Goal: Information Seeking & Learning: Learn about a topic

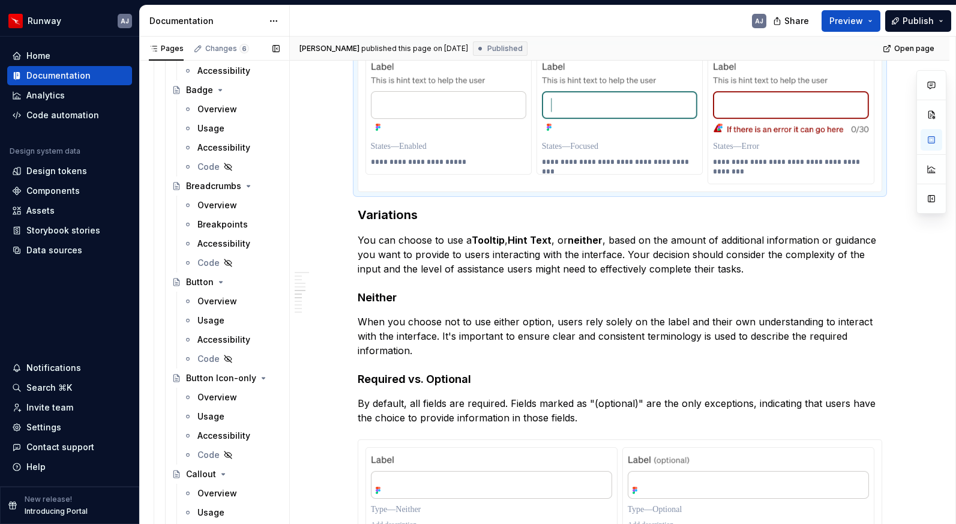
scroll to position [466, 0]
click at [207, 301] on div "Overview" at bounding box center [217, 303] width 40 height 12
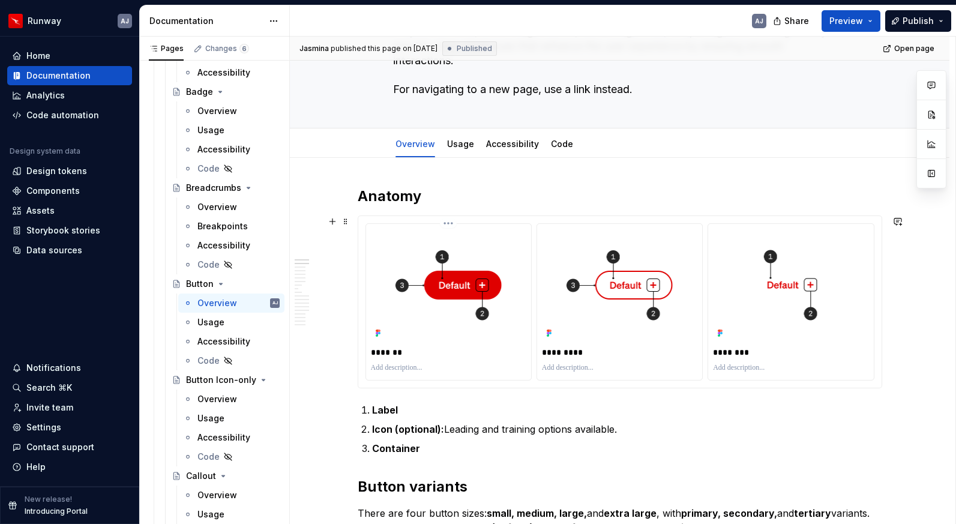
scroll to position [145, 0]
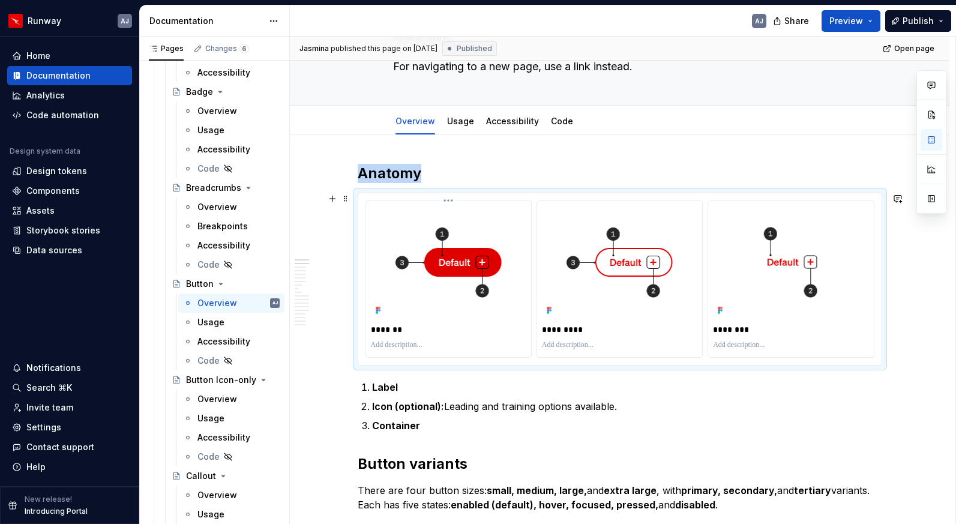
click at [457, 264] on img at bounding box center [448, 262] width 137 height 113
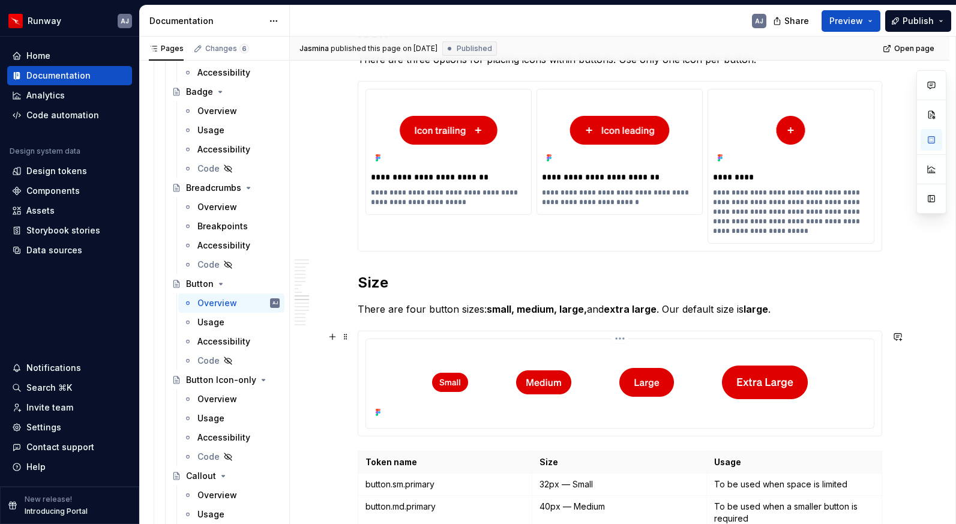
scroll to position [2627, 0]
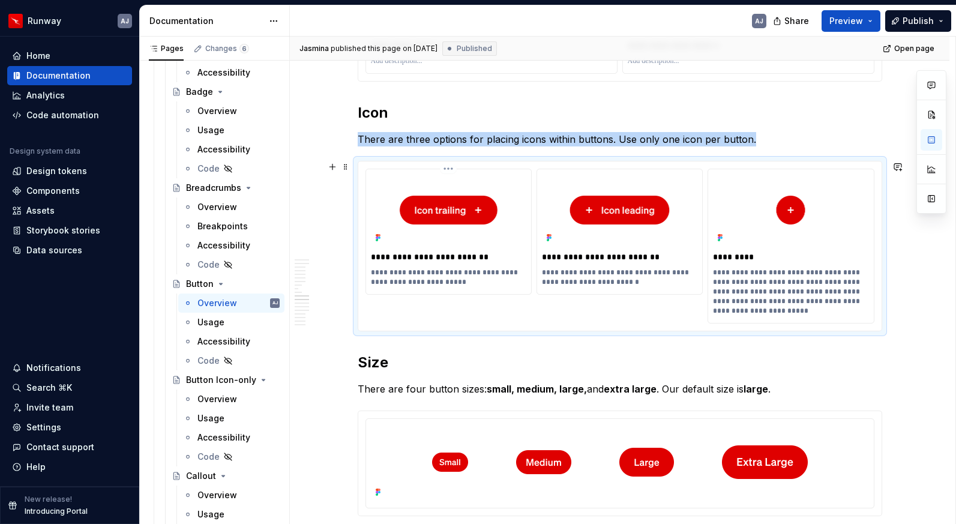
click at [378, 236] on icon at bounding box center [377, 237] width 2 height 2
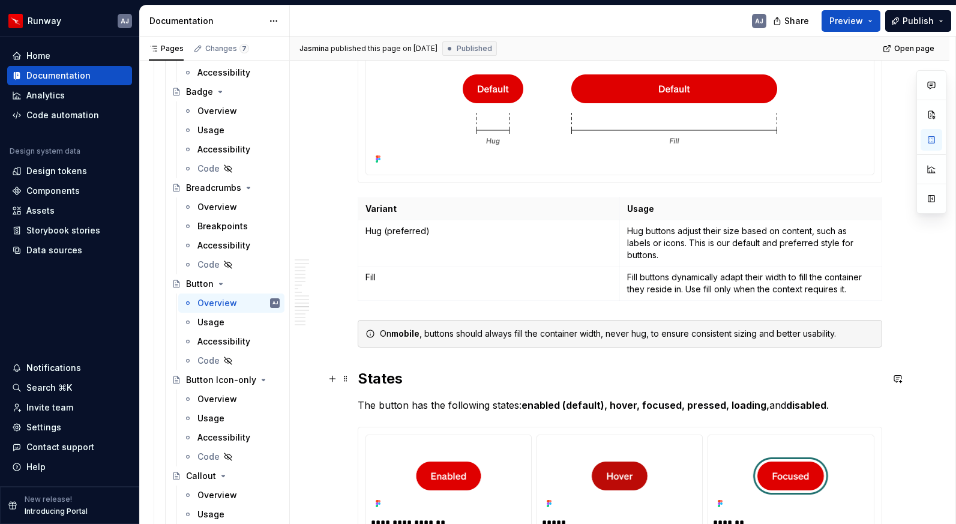
scroll to position [3475, 0]
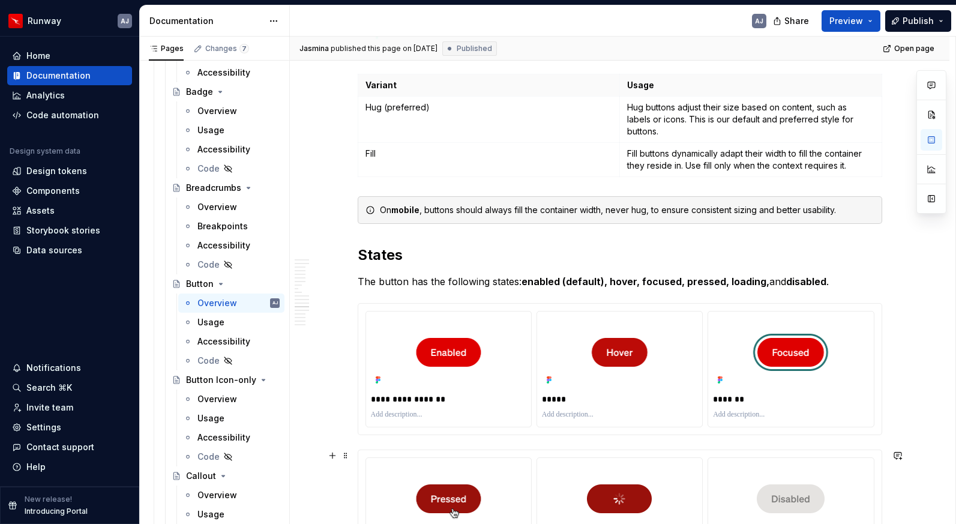
type textarea "*"
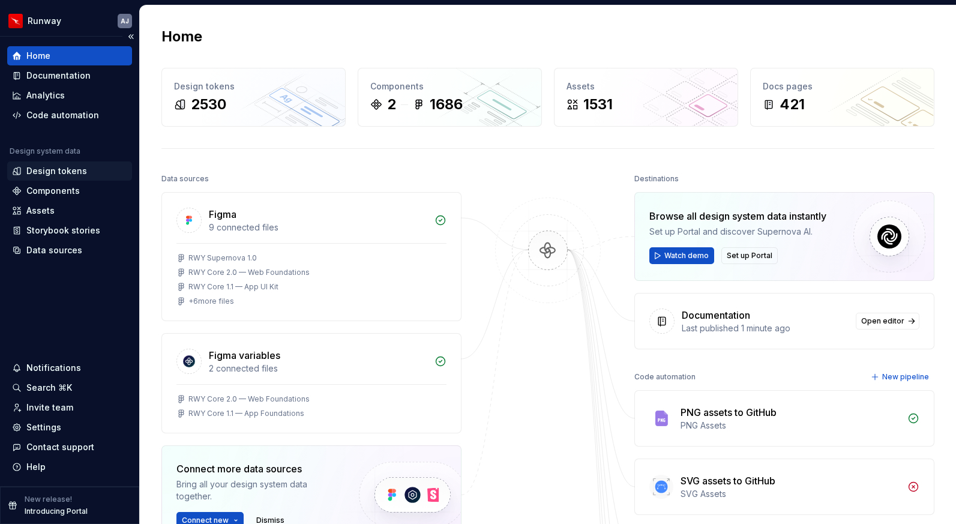
click at [56, 173] on div "Design tokens" at bounding box center [56, 171] width 61 height 12
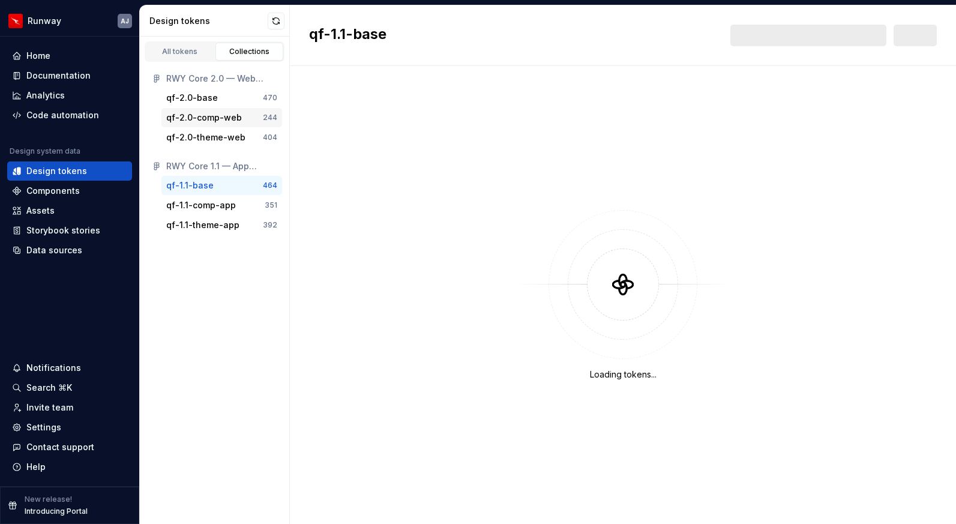
click at [217, 116] on div "qf-2.0-comp-web" at bounding box center [204, 118] width 76 height 12
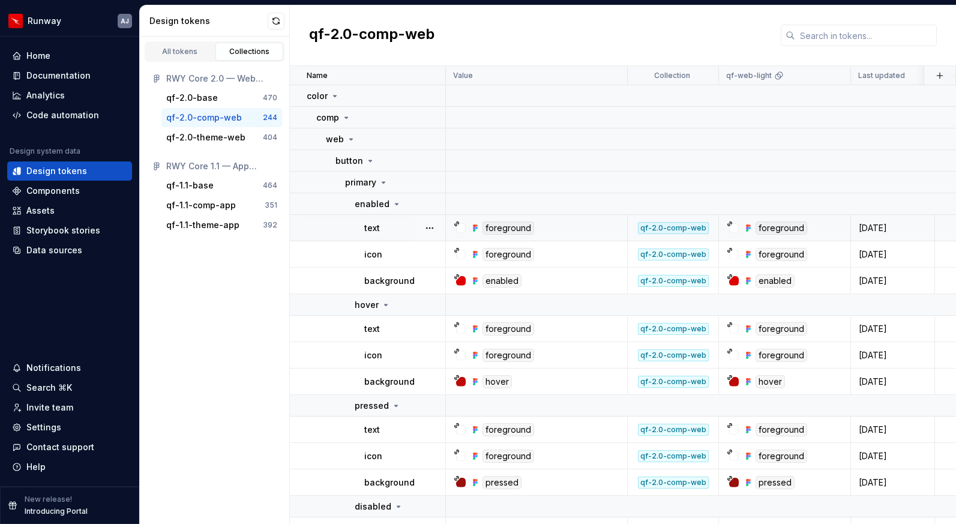
click at [395, 224] on div "text" at bounding box center [404, 228] width 80 height 12
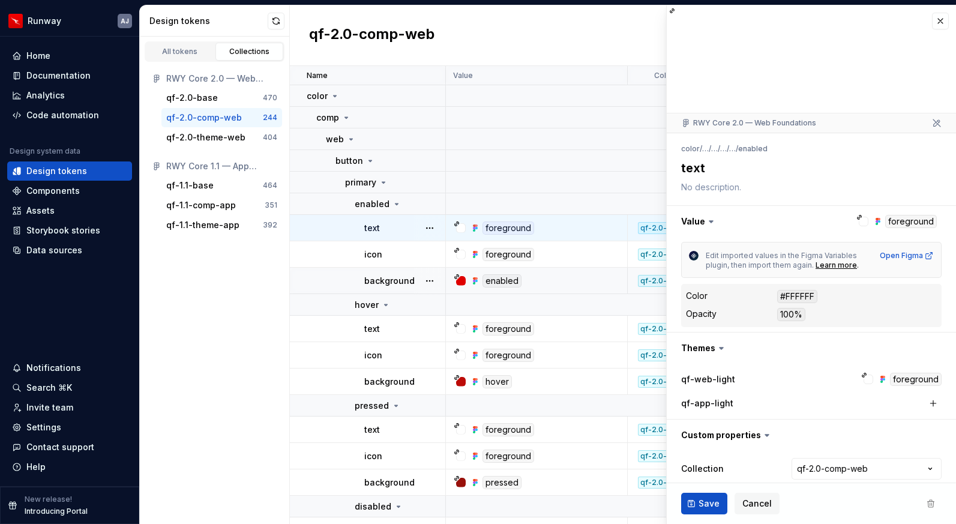
type textarea "*"
click at [336, 94] on icon at bounding box center [335, 96] width 10 height 10
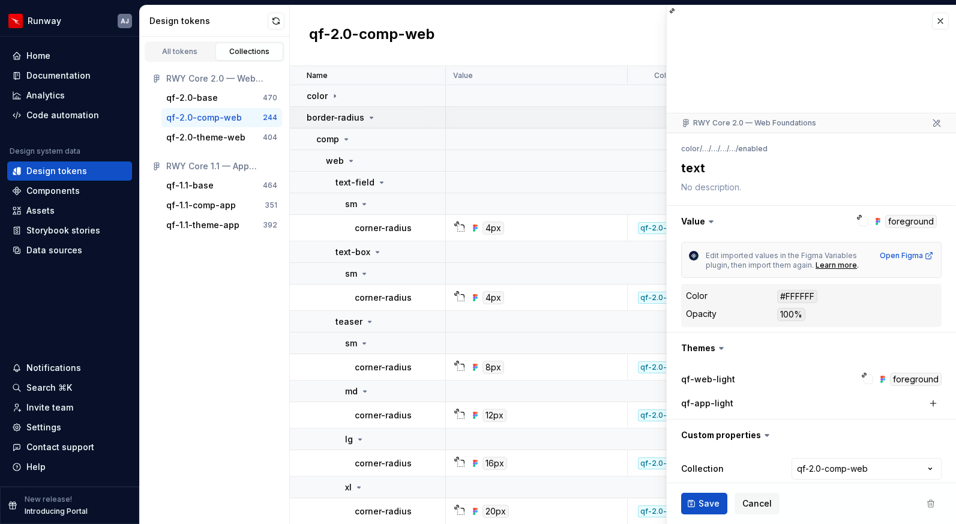
click at [370, 119] on icon at bounding box center [372, 118] width 10 height 10
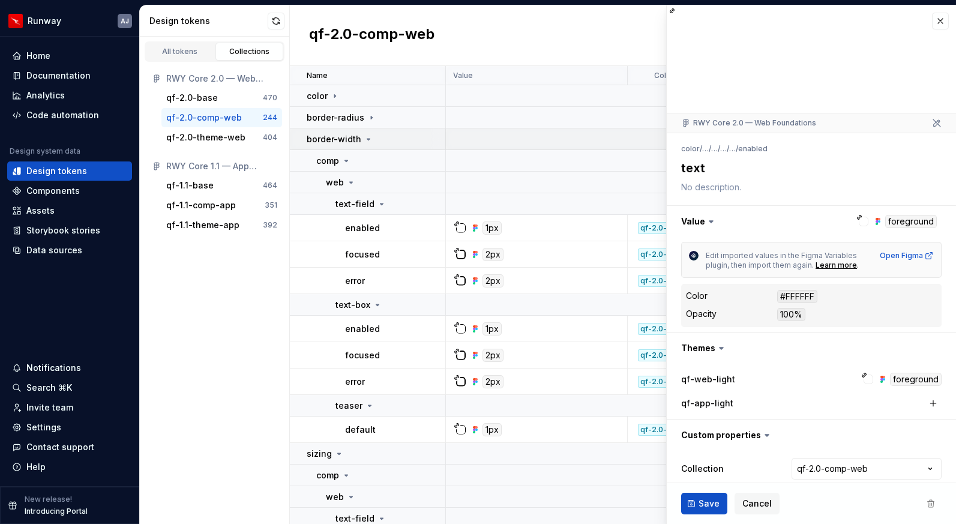
click at [369, 137] on icon at bounding box center [369, 139] width 10 height 10
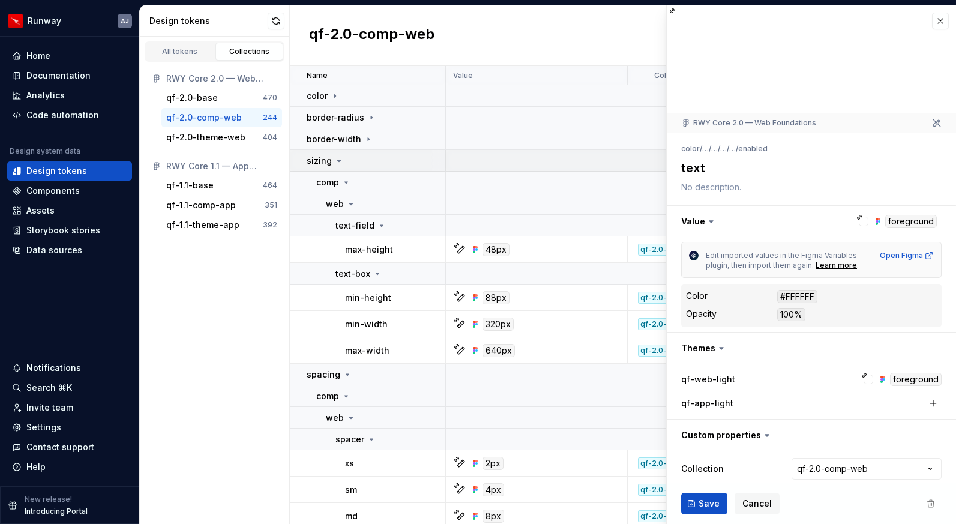
click at [337, 158] on icon at bounding box center [339, 161] width 10 height 10
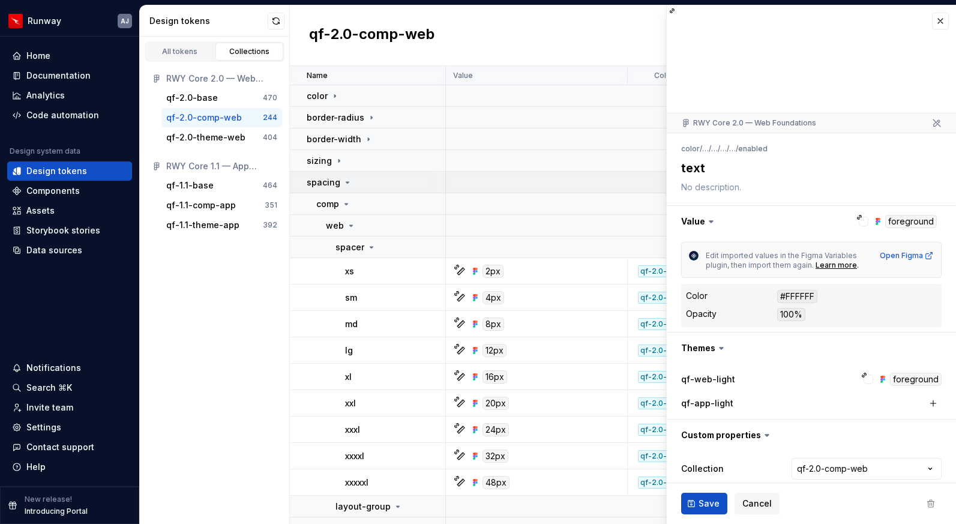
click at [344, 181] on icon at bounding box center [348, 183] width 10 height 10
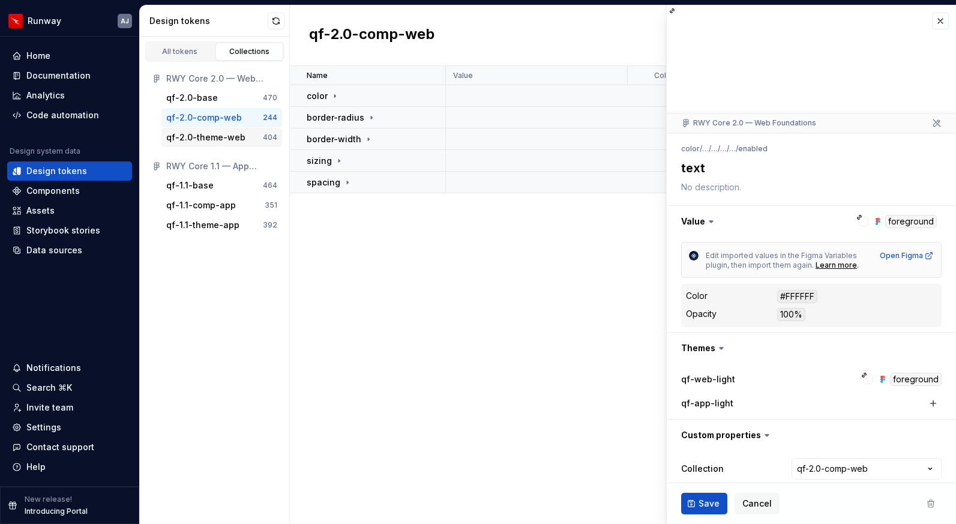
click at [203, 137] on div "qf-2.0-theme-web" at bounding box center [205, 137] width 79 height 12
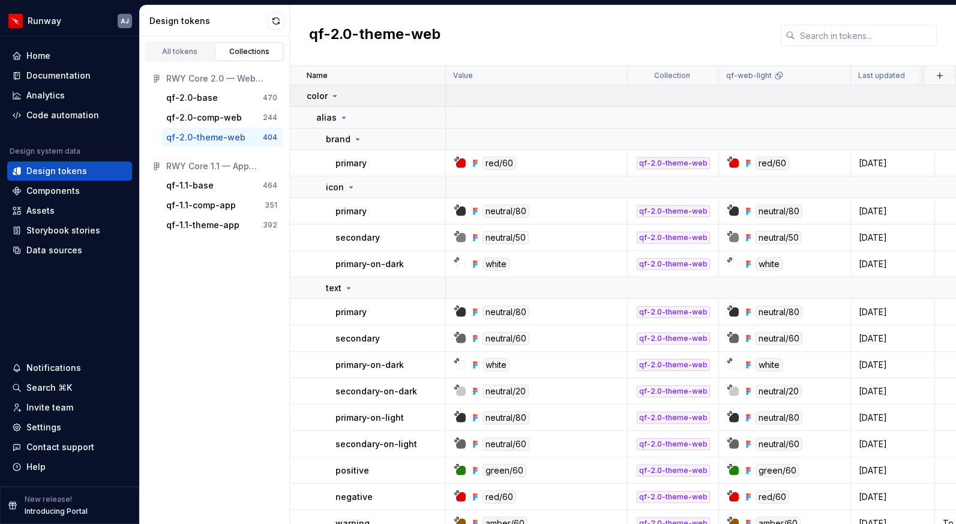
click at [338, 92] on icon at bounding box center [335, 96] width 10 height 10
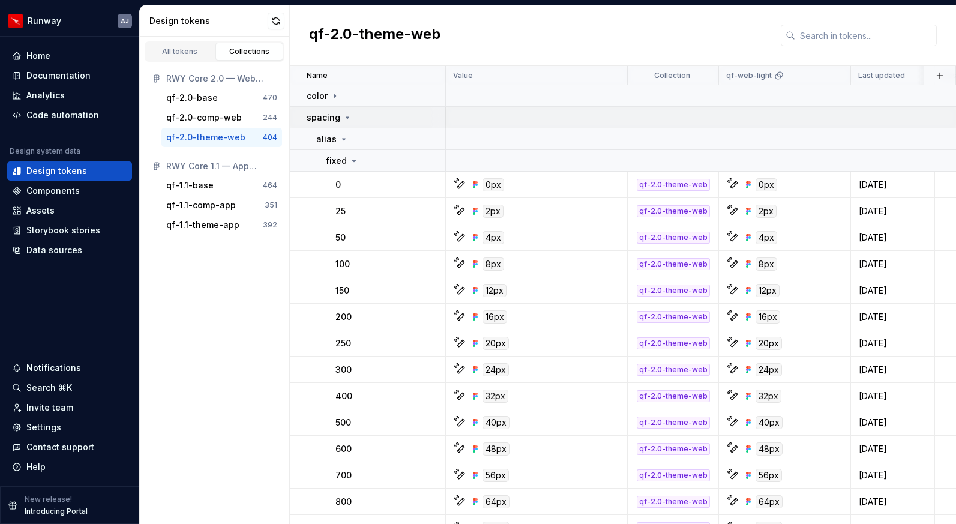
click at [343, 114] on icon at bounding box center [348, 118] width 10 height 10
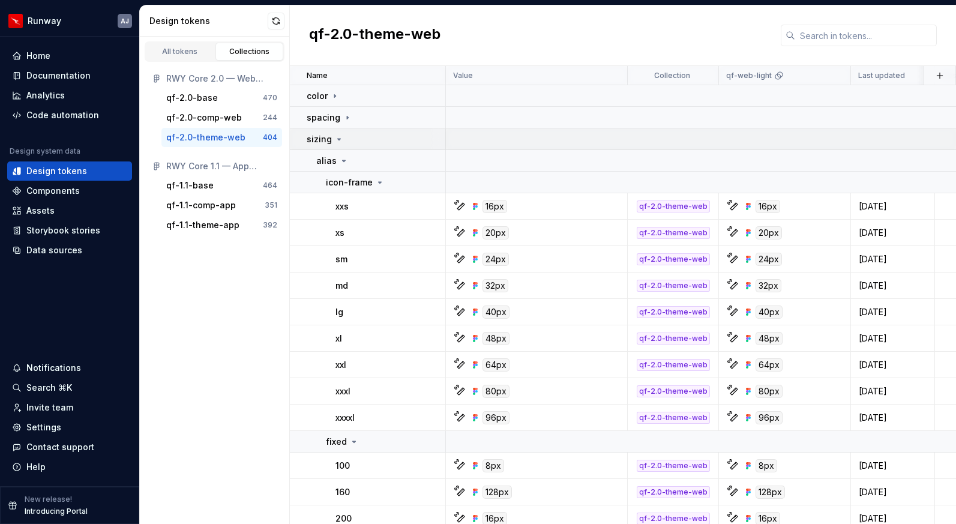
click at [334, 136] on icon at bounding box center [339, 139] width 10 height 10
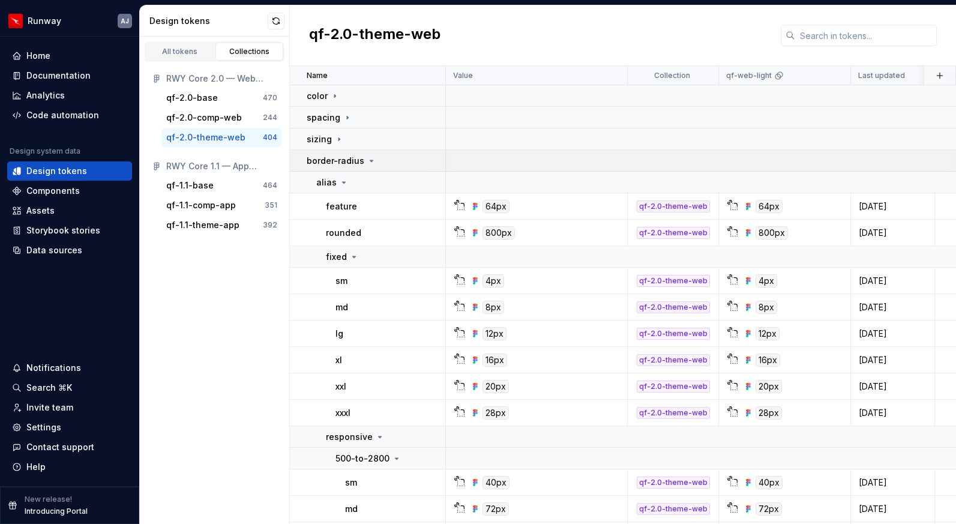
click at [370, 160] on icon at bounding box center [371, 160] width 3 height 1
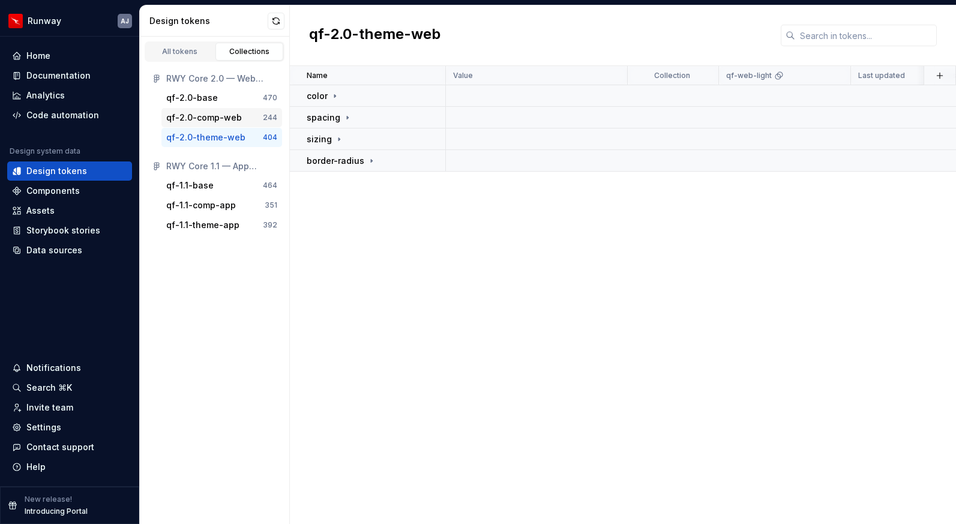
click at [219, 113] on div "qf-2.0-comp-web" at bounding box center [204, 118] width 76 height 12
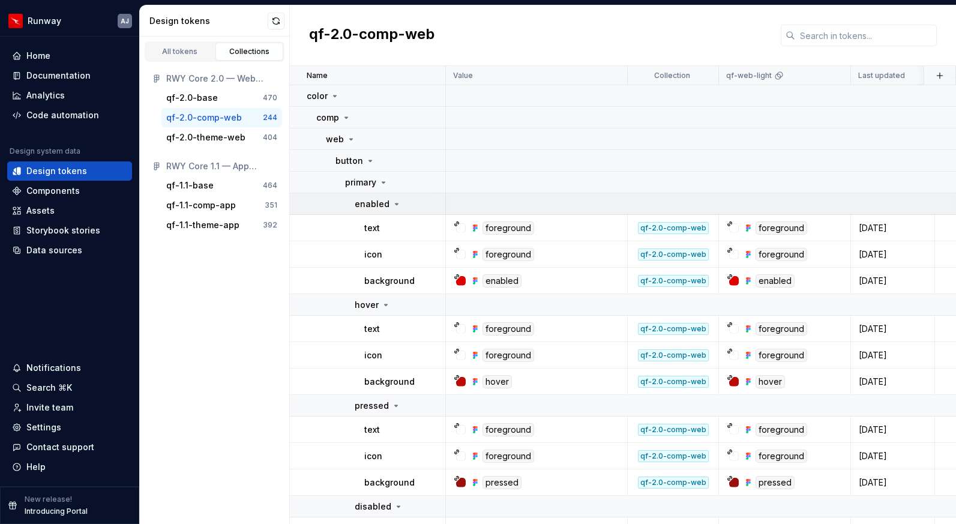
click at [392, 199] on icon at bounding box center [397, 204] width 10 height 10
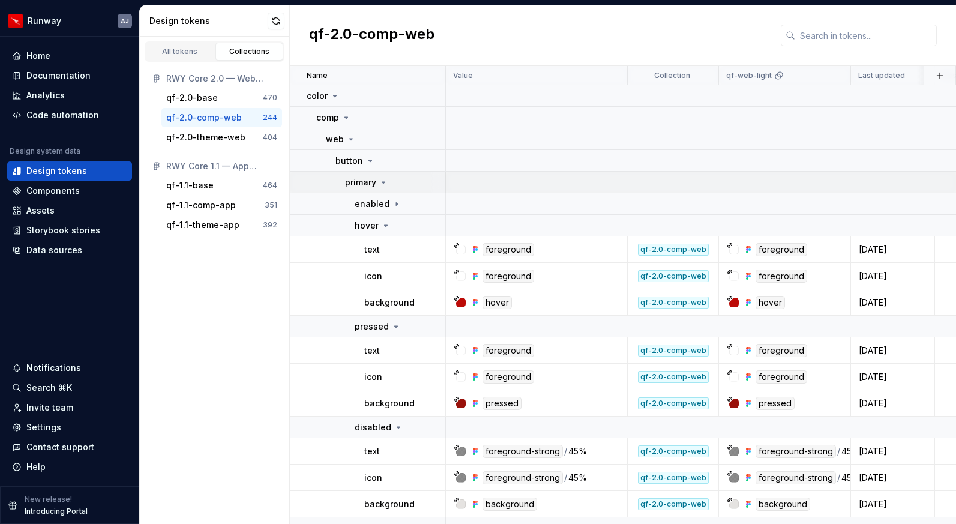
click at [379, 182] on icon at bounding box center [384, 183] width 10 height 10
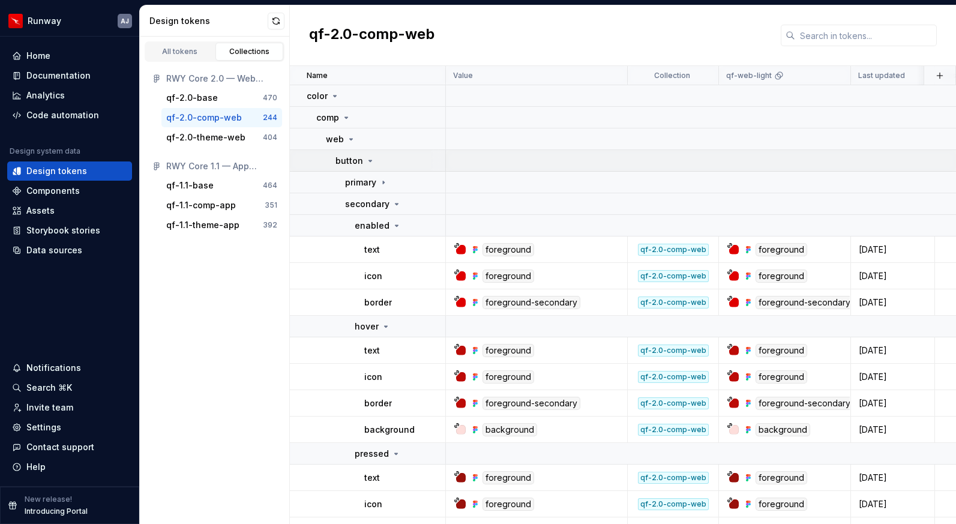
click at [362, 160] on div "button" at bounding box center [355, 161] width 40 height 12
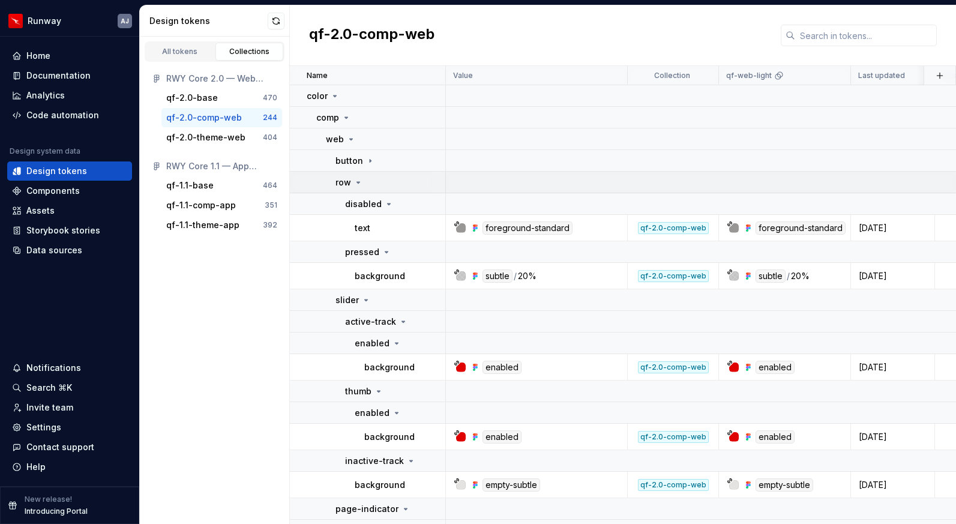
click at [356, 180] on icon at bounding box center [358, 183] width 10 height 10
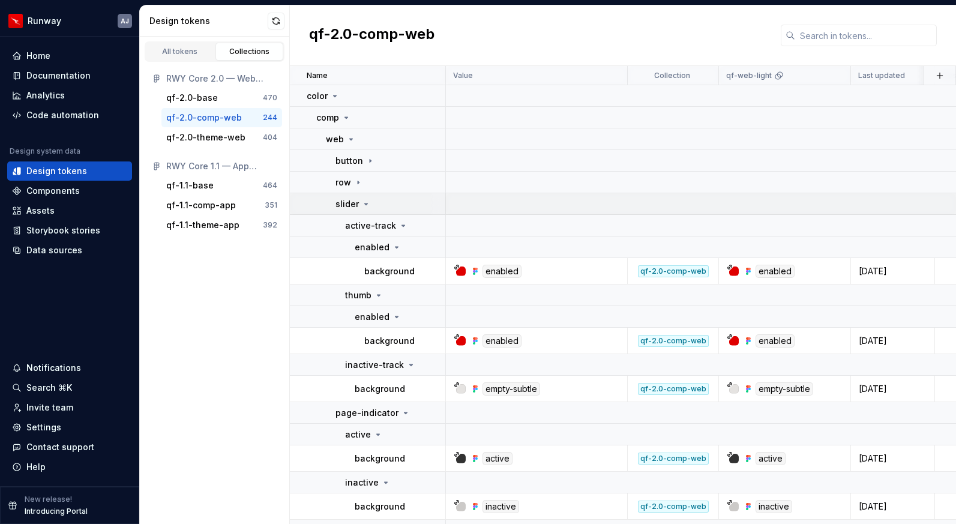
click at [359, 198] on div "slider" at bounding box center [352, 204] width 35 height 12
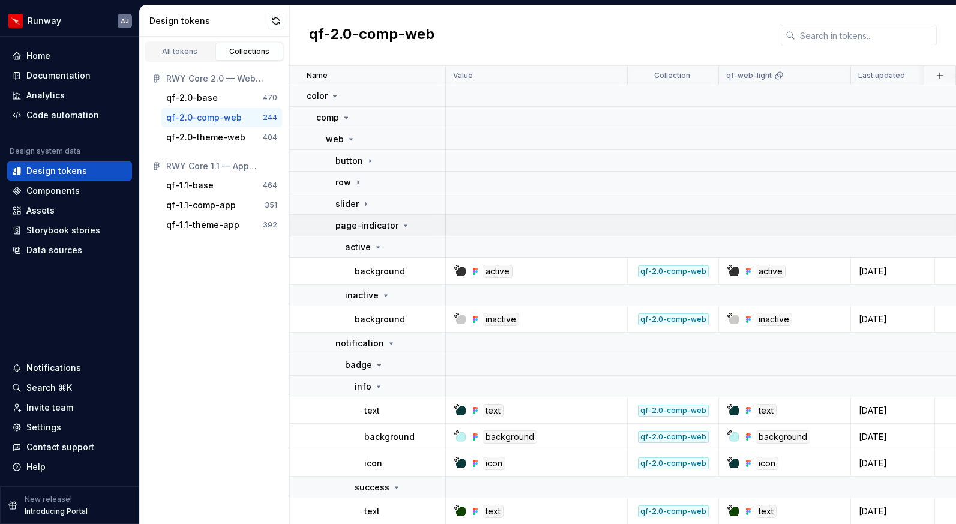
click at [404, 225] on icon at bounding box center [406, 226] width 10 height 10
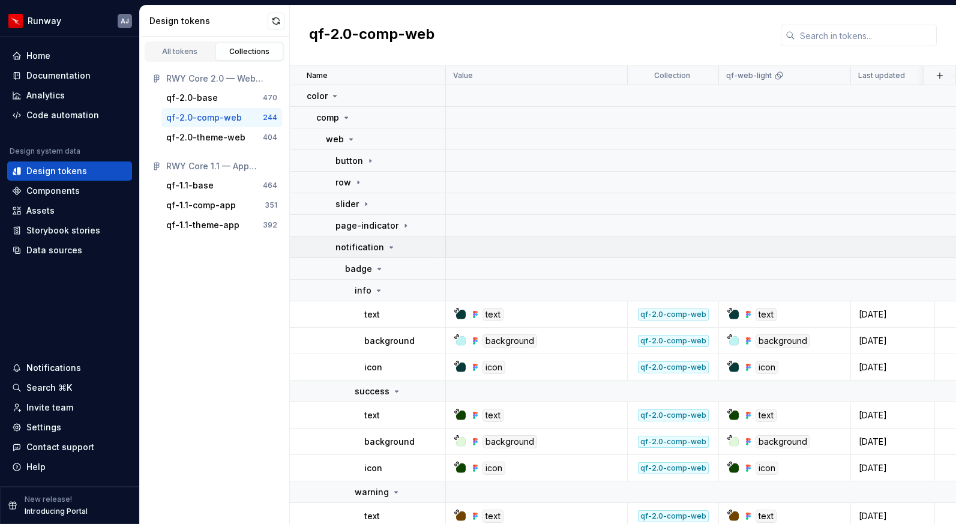
click at [392, 243] on icon at bounding box center [391, 247] width 10 height 10
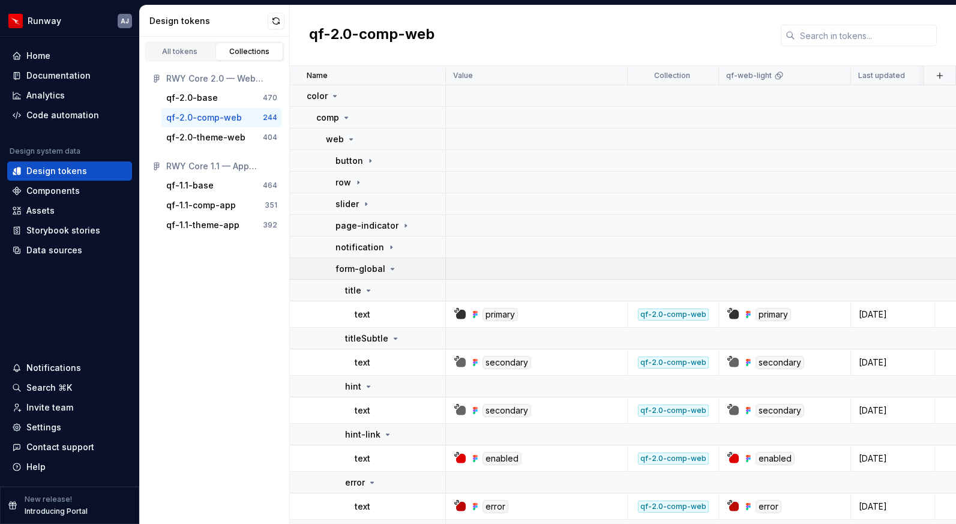
click at [391, 267] on icon at bounding box center [393, 269] width 10 height 10
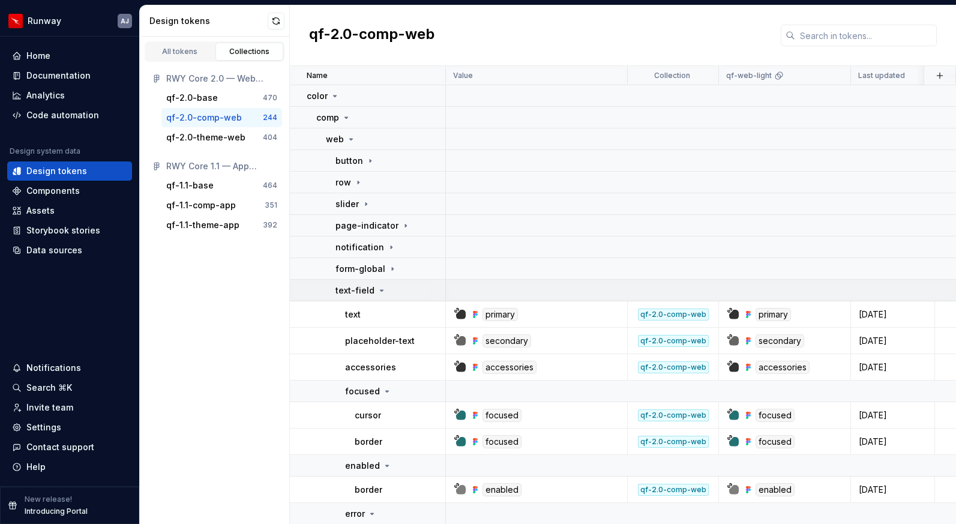
click at [383, 287] on icon at bounding box center [382, 291] width 10 height 10
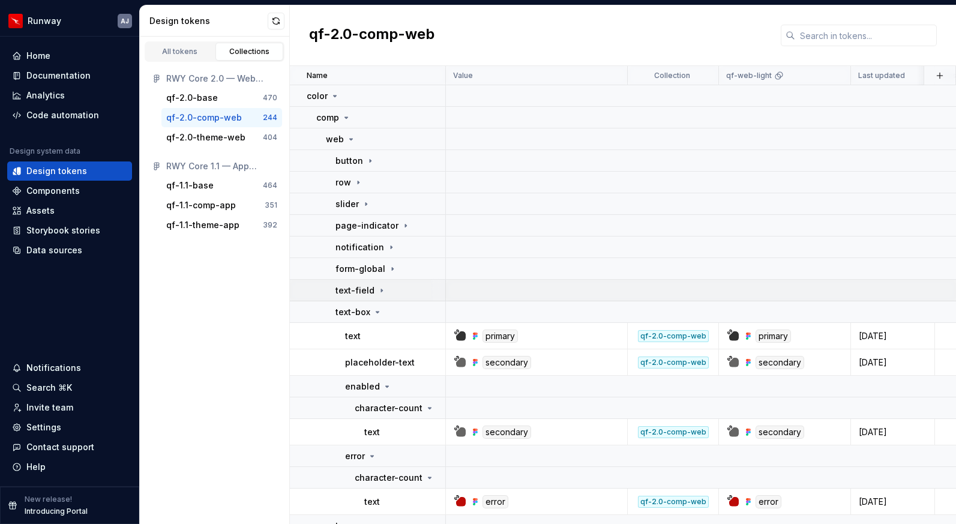
click at [381, 290] on icon at bounding box center [381, 290] width 1 height 3
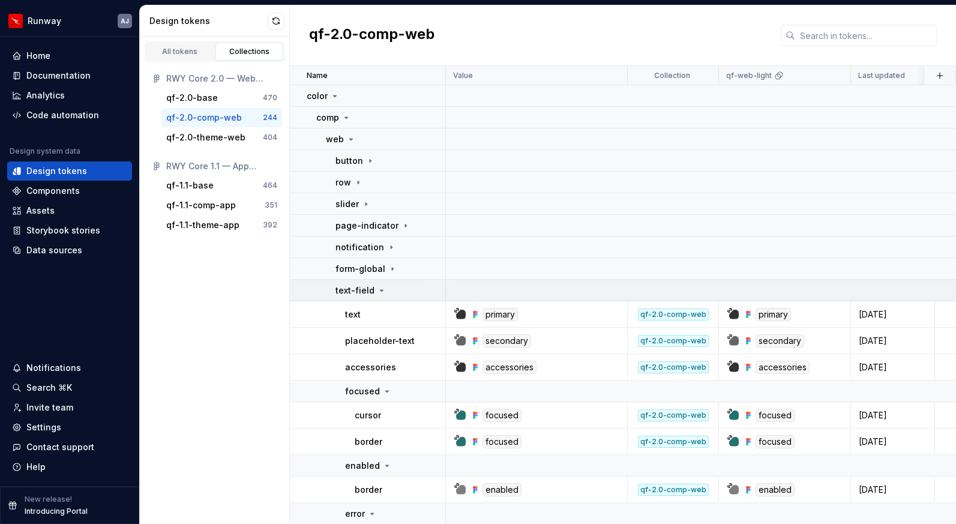
click at [380, 290] on icon at bounding box center [381, 290] width 3 height 1
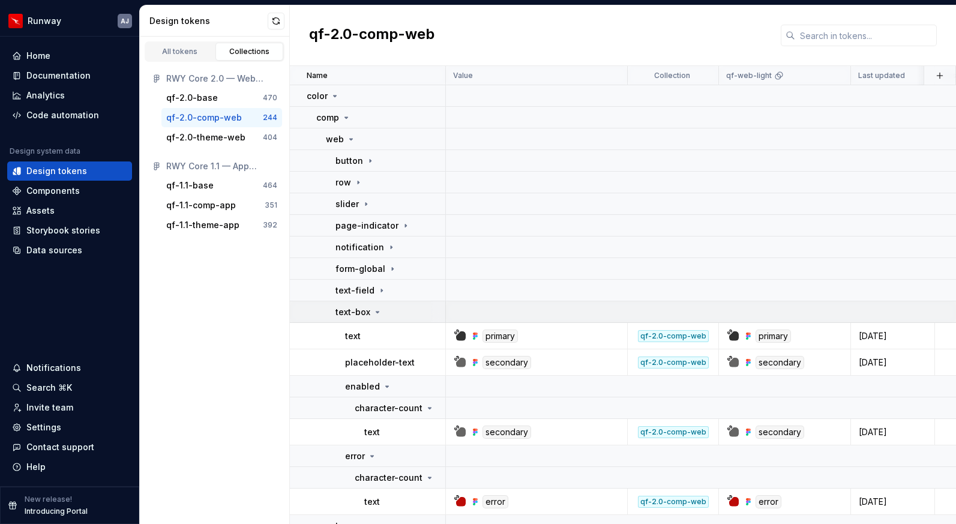
click at [376, 311] on icon at bounding box center [377, 311] width 3 height 1
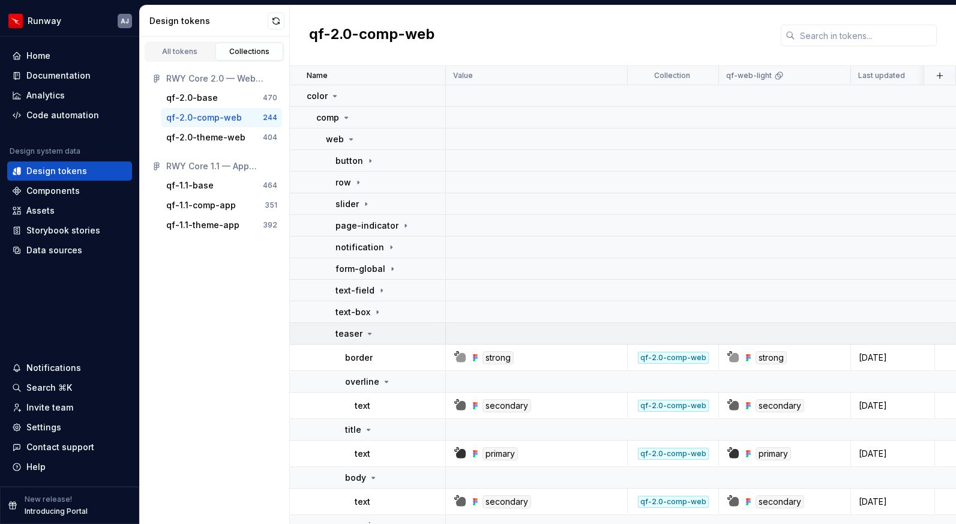
click at [372, 335] on icon at bounding box center [370, 334] width 10 height 10
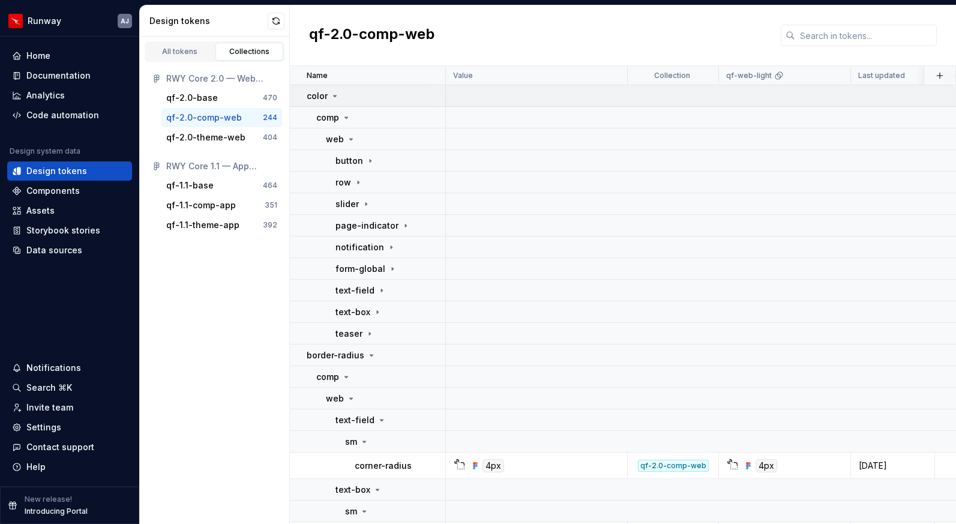
click at [335, 95] on icon at bounding box center [335, 95] width 3 height 1
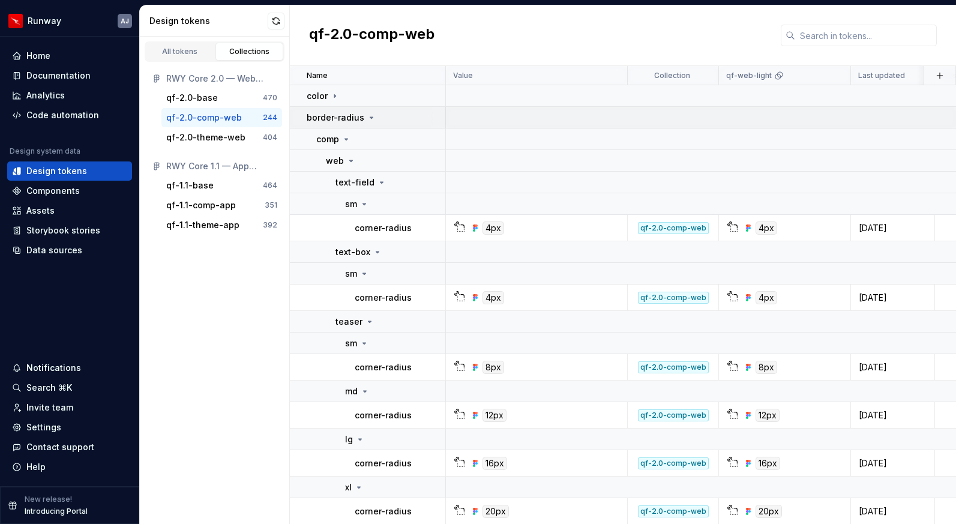
click at [367, 115] on icon at bounding box center [372, 118] width 10 height 10
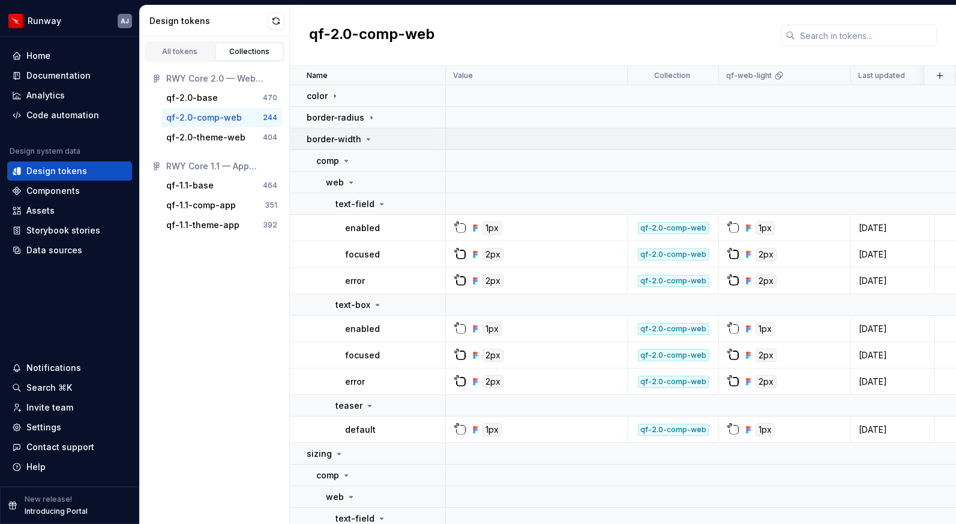
click at [367, 137] on icon at bounding box center [369, 139] width 10 height 10
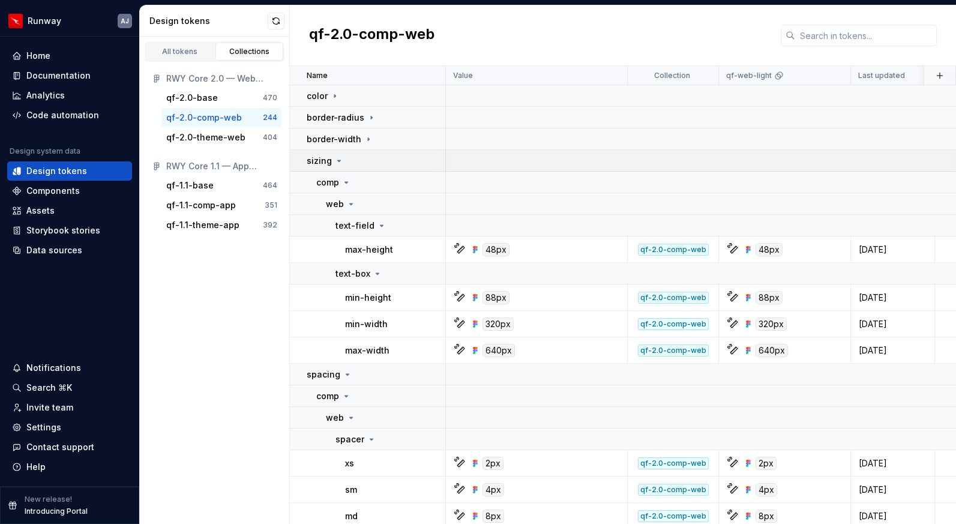
click at [338, 160] on icon at bounding box center [339, 160] width 3 height 1
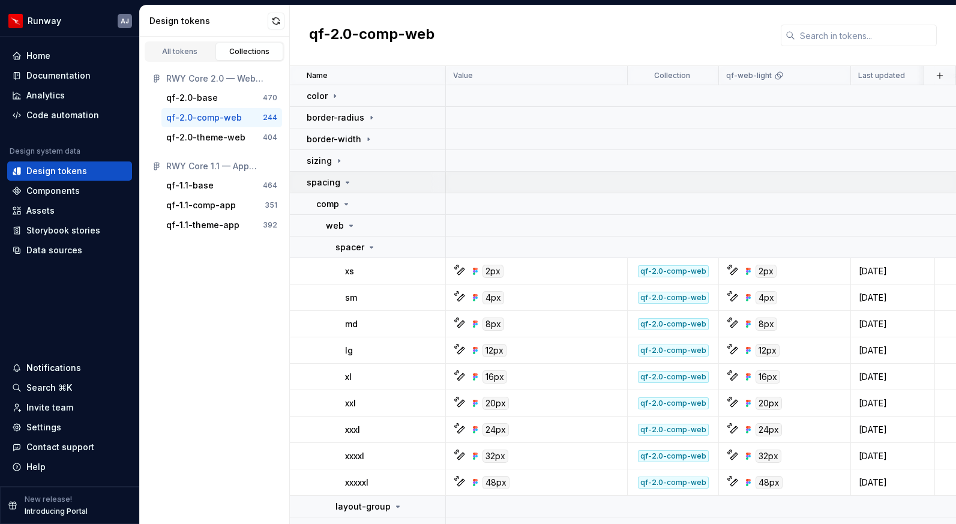
click at [347, 180] on icon at bounding box center [348, 183] width 10 height 10
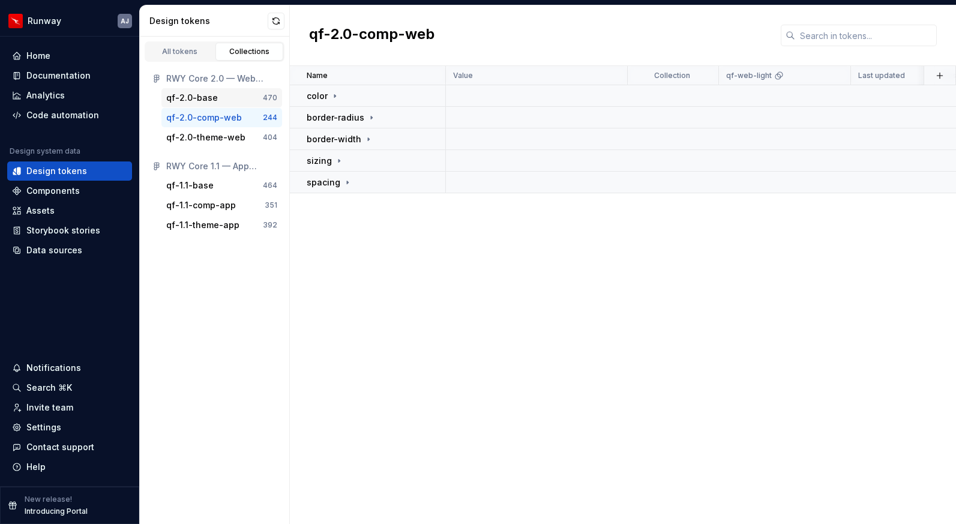
click at [225, 96] on div "qf-2.0-base" at bounding box center [214, 98] width 97 height 12
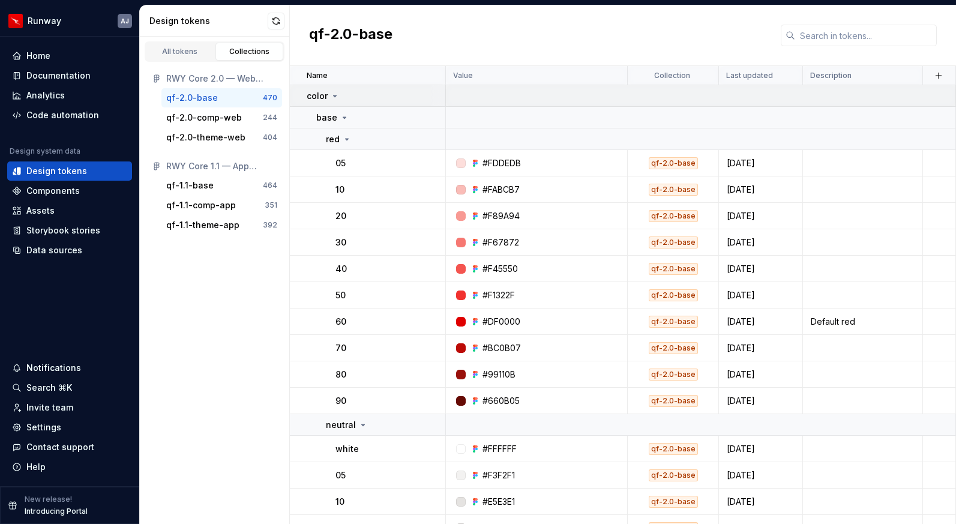
click at [336, 92] on icon at bounding box center [335, 96] width 10 height 10
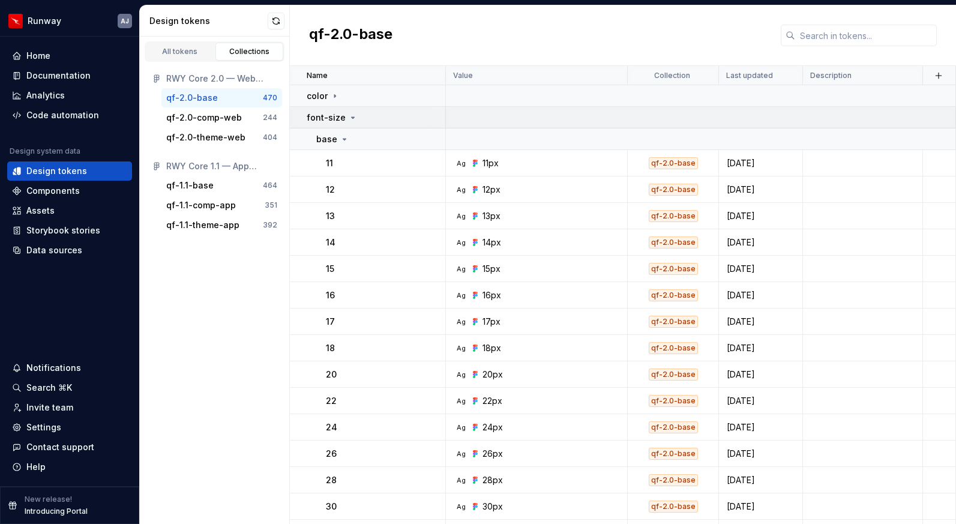
click at [349, 118] on icon at bounding box center [353, 118] width 10 height 10
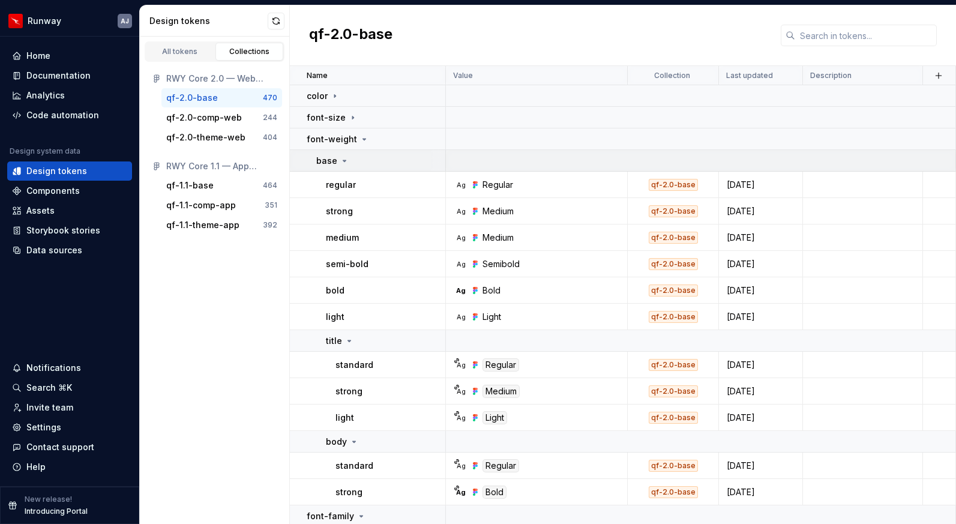
click at [342, 159] on icon at bounding box center [345, 161] width 10 height 10
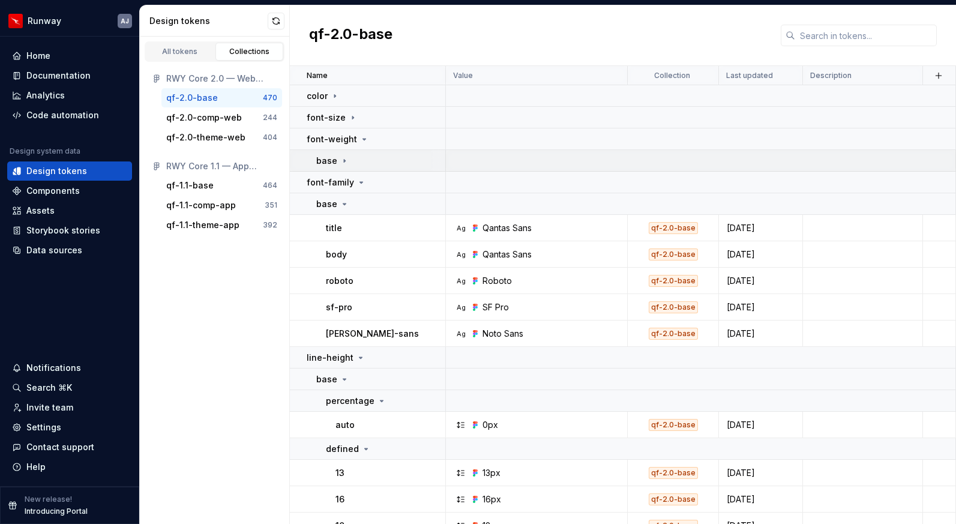
click at [342, 159] on icon at bounding box center [345, 161] width 10 height 10
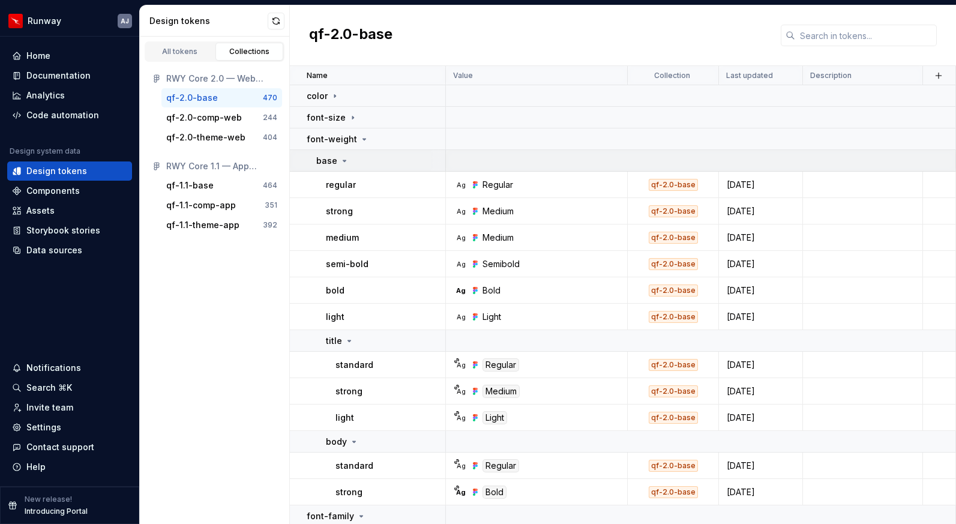
click at [343, 160] on icon at bounding box center [344, 160] width 3 height 1
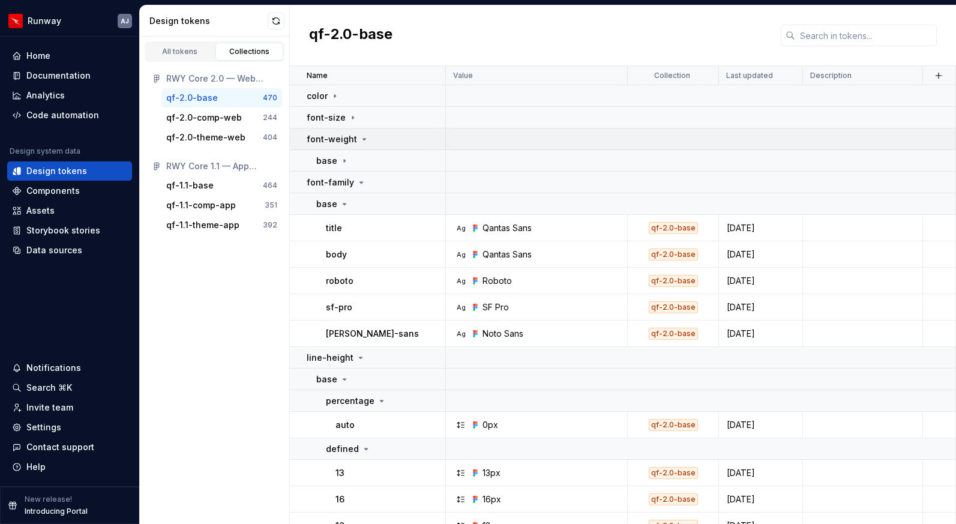
click at [362, 137] on icon at bounding box center [364, 139] width 10 height 10
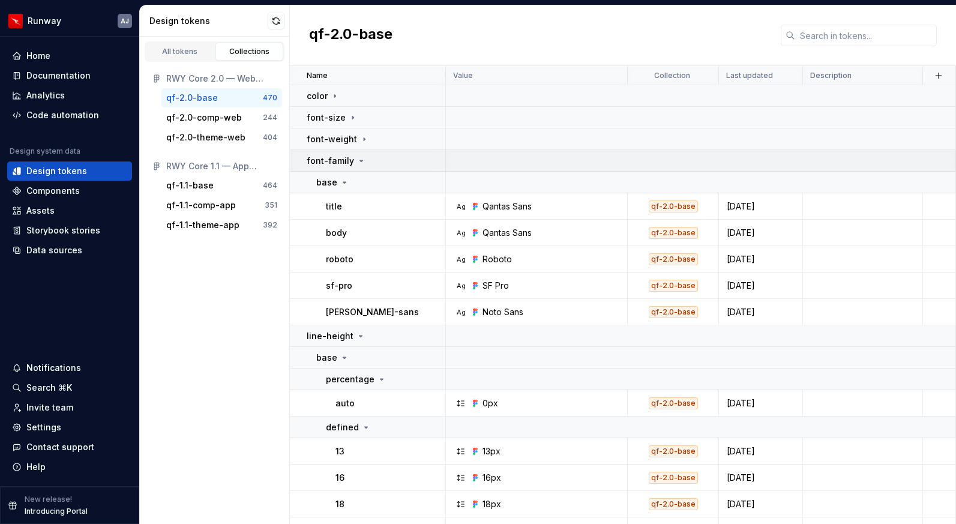
click at [360, 160] on icon at bounding box center [361, 160] width 3 height 1
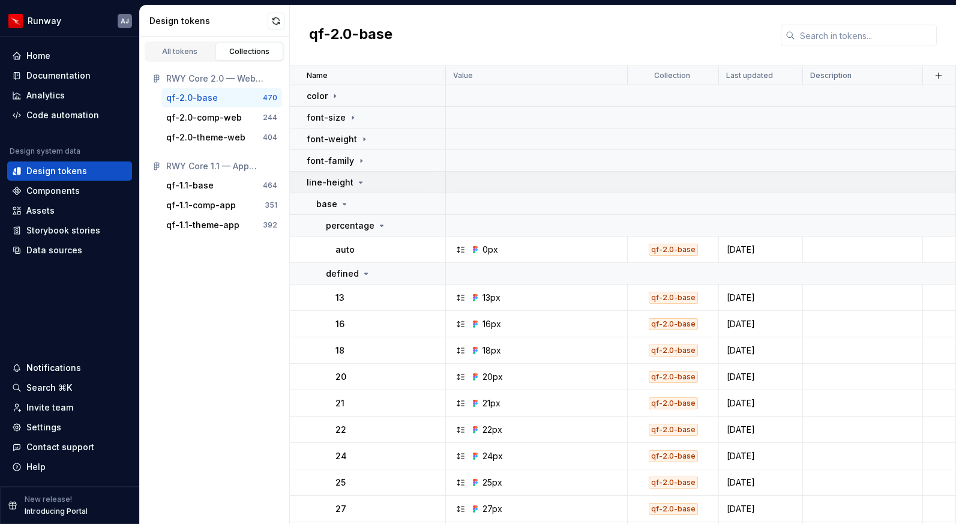
click at [356, 180] on icon at bounding box center [361, 183] width 10 height 10
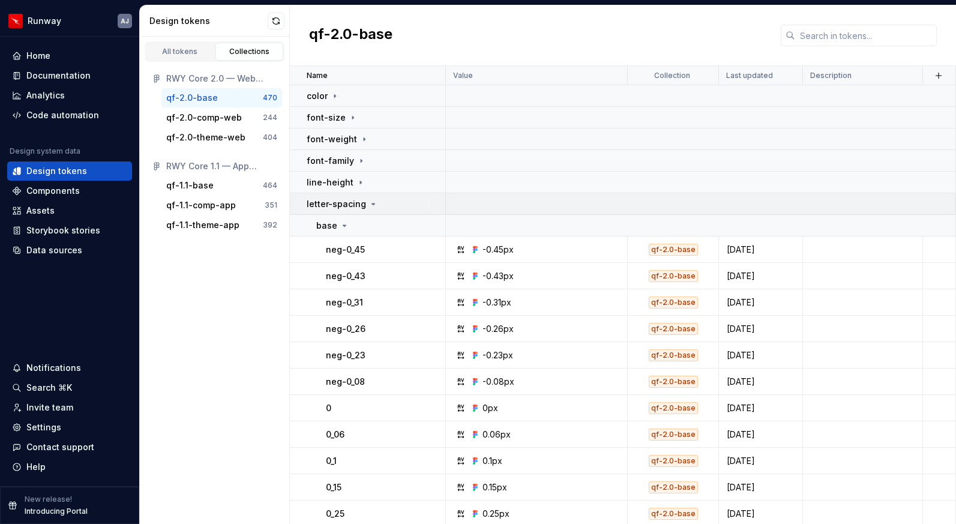
click at [372, 203] on icon at bounding box center [373, 203] width 3 height 1
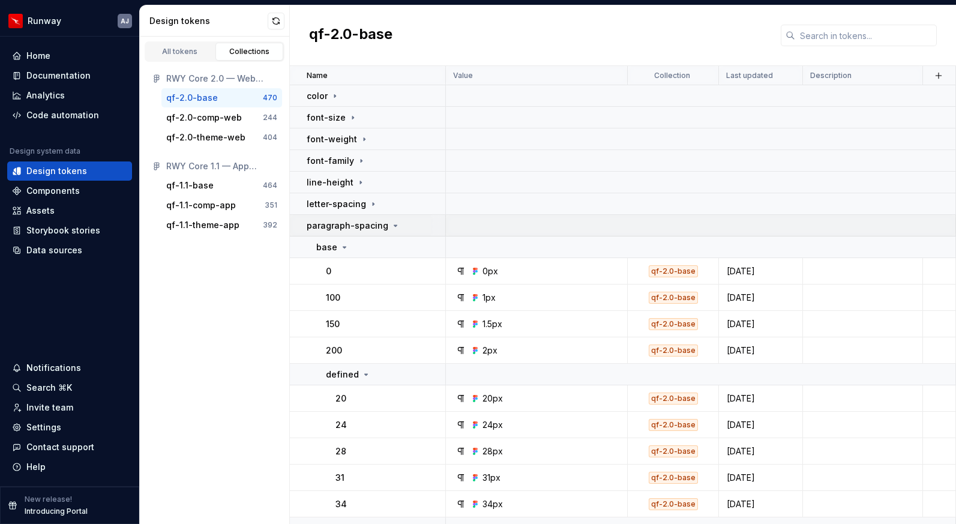
click at [394, 225] on icon at bounding box center [395, 225] width 3 height 1
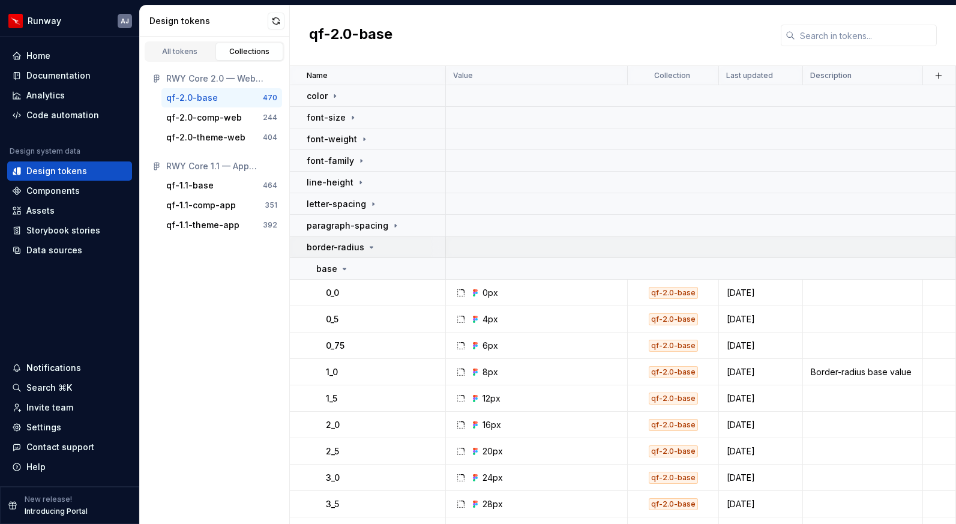
click at [374, 244] on div "border-radius" at bounding box center [376, 247] width 138 height 12
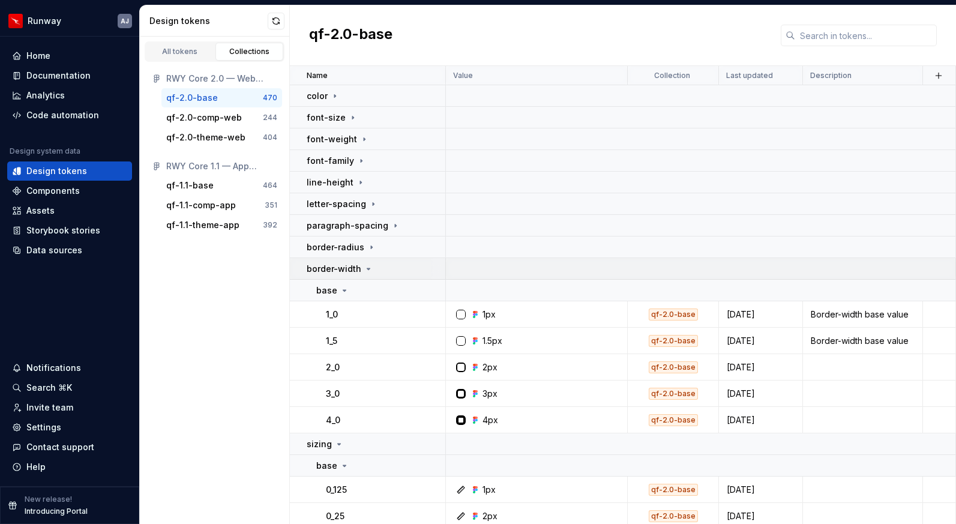
click at [368, 268] on icon at bounding box center [369, 269] width 10 height 10
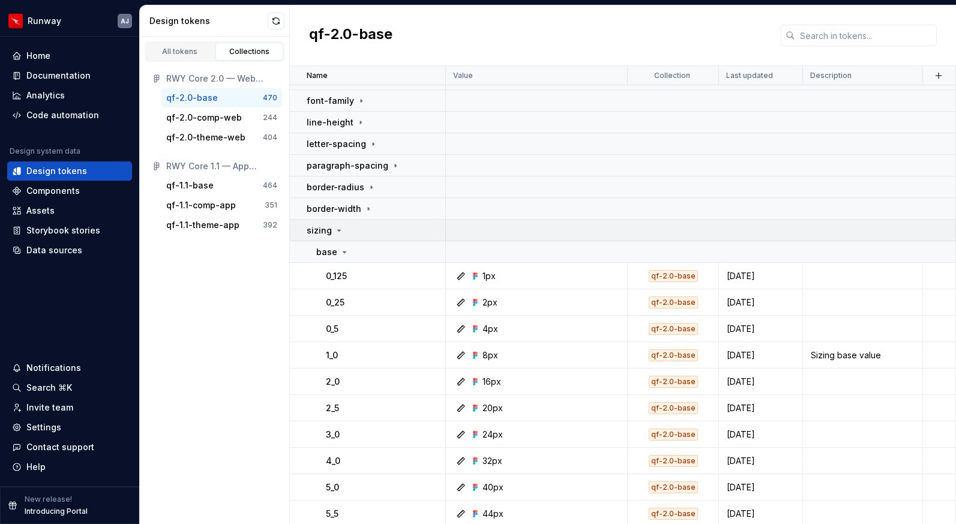
scroll to position [117, 0]
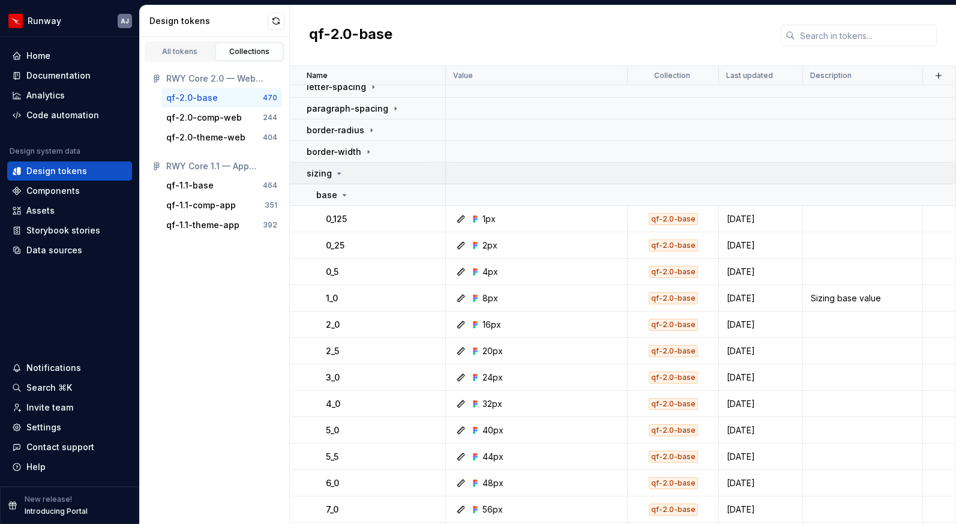
click at [331, 172] on div "sizing" at bounding box center [325, 173] width 37 height 12
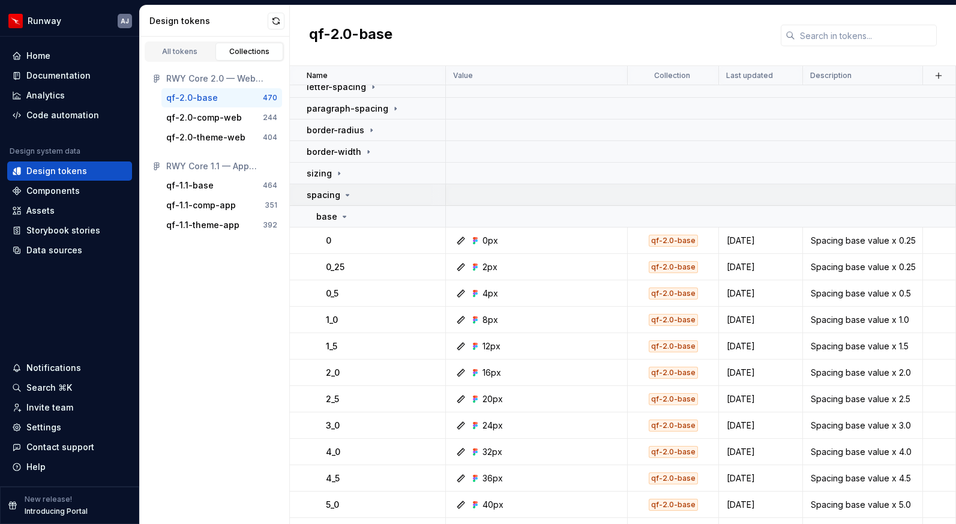
click at [343, 195] on icon at bounding box center [348, 195] width 10 height 10
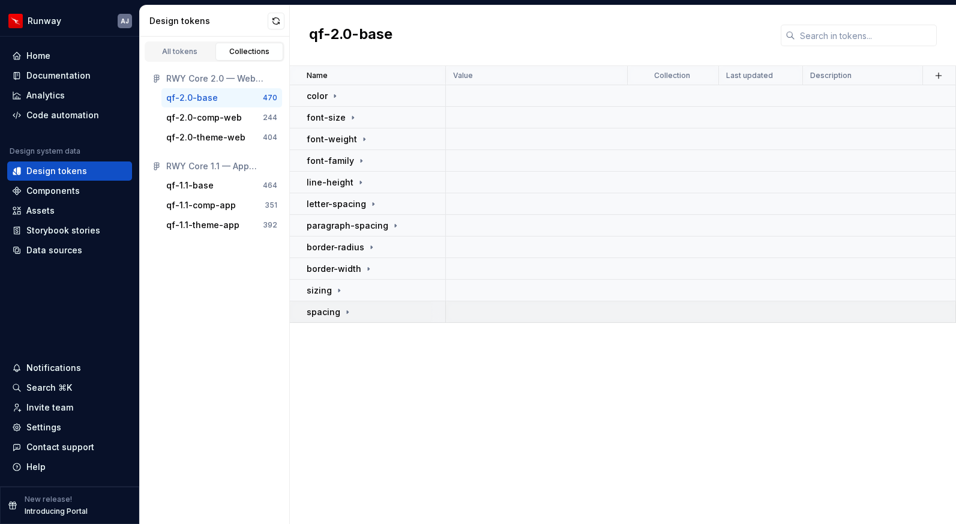
scroll to position [0, 0]
click at [422, 394] on div "Name Value Collection Last updated Description color font-size font-weight font…" at bounding box center [623, 295] width 666 height 458
click at [181, 47] on div "All tokens" at bounding box center [180, 52] width 60 height 10
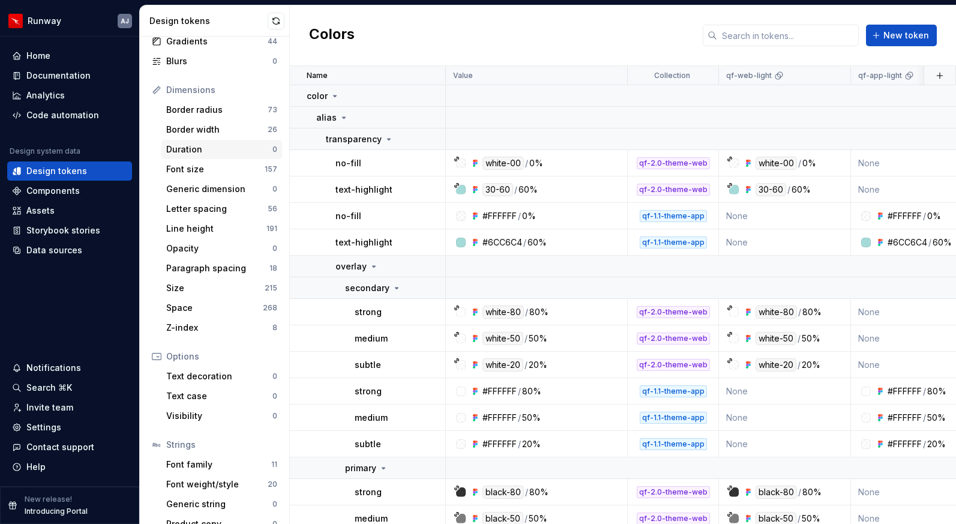
scroll to position [133, 0]
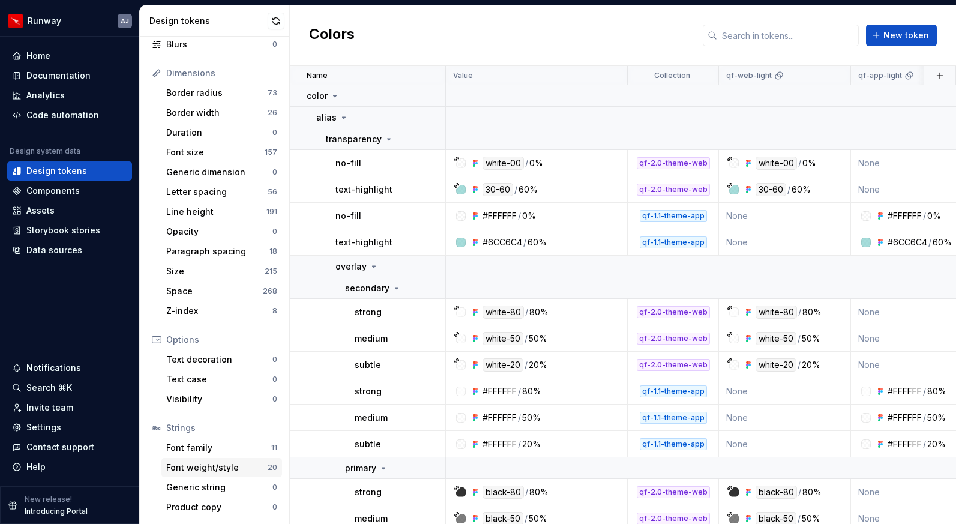
click at [214, 461] on div "Font weight/style" at bounding box center [216, 467] width 101 height 12
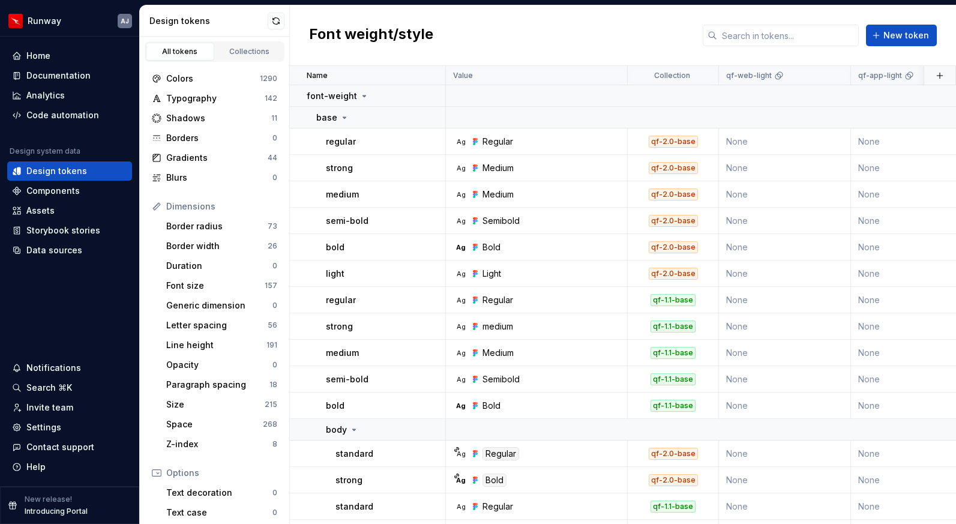
click at [186, 52] on div "All tokens" at bounding box center [180, 52] width 60 height 10
click at [345, 115] on icon at bounding box center [345, 118] width 10 height 10
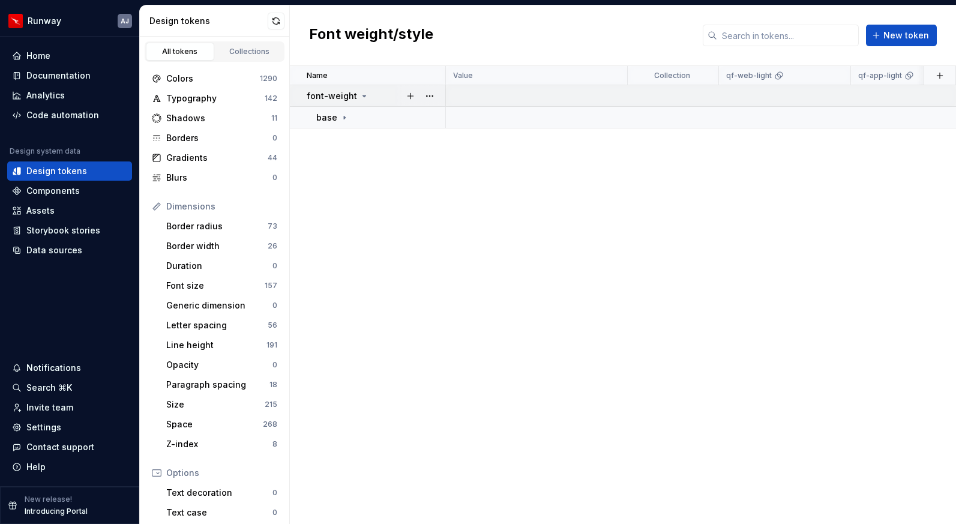
click at [363, 95] on icon at bounding box center [364, 95] width 3 height 1
click at [362, 95] on icon at bounding box center [364, 96] width 10 height 10
click at [363, 95] on icon at bounding box center [364, 95] width 3 height 1
click at [188, 56] on div "All tokens" at bounding box center [180, 52] width 60 height 10
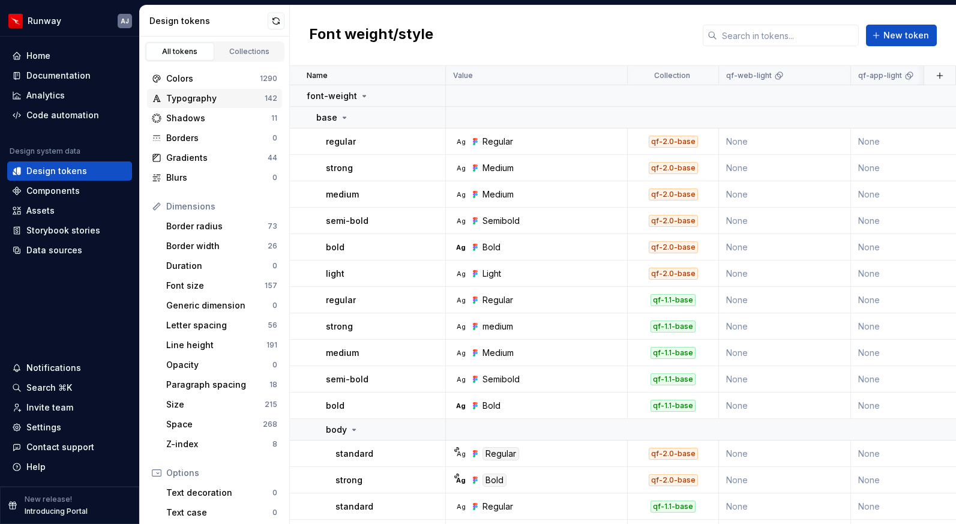
click at [197, 98] on div "Typography" at bounding box center [215, 98] width 98 height 12
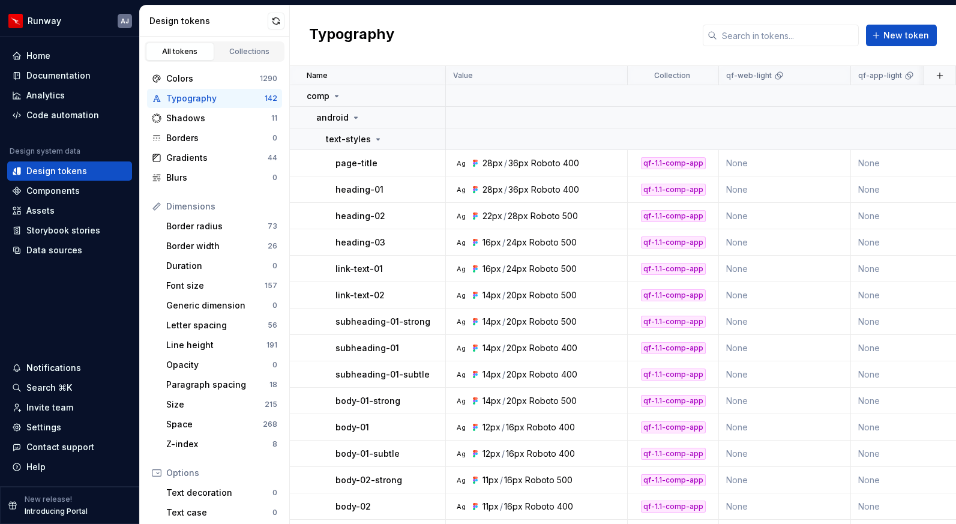
click at [189, 56] on div "All tokens" at bounding box center [180, 52] width 60 height 10
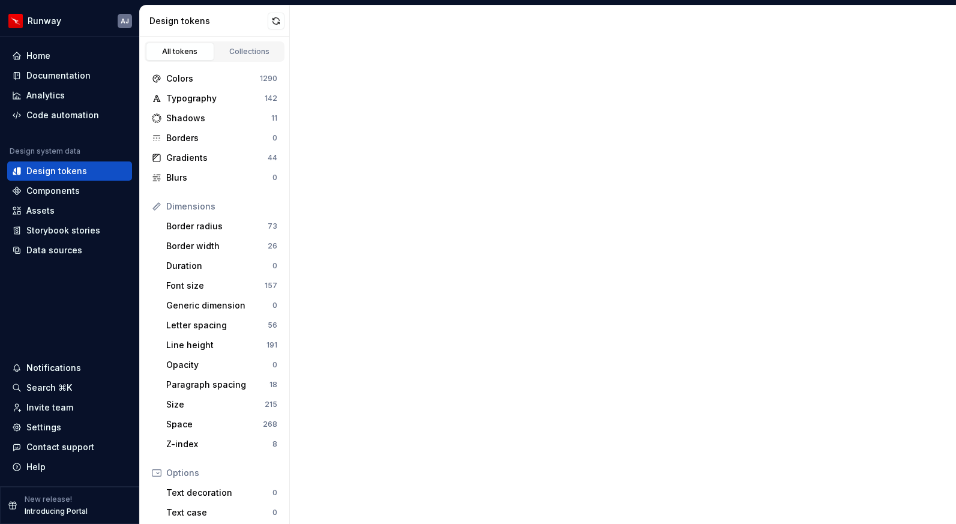
click at [189, 56] on div "All tokens" at bounding box center [180, 52] width 60 height 10
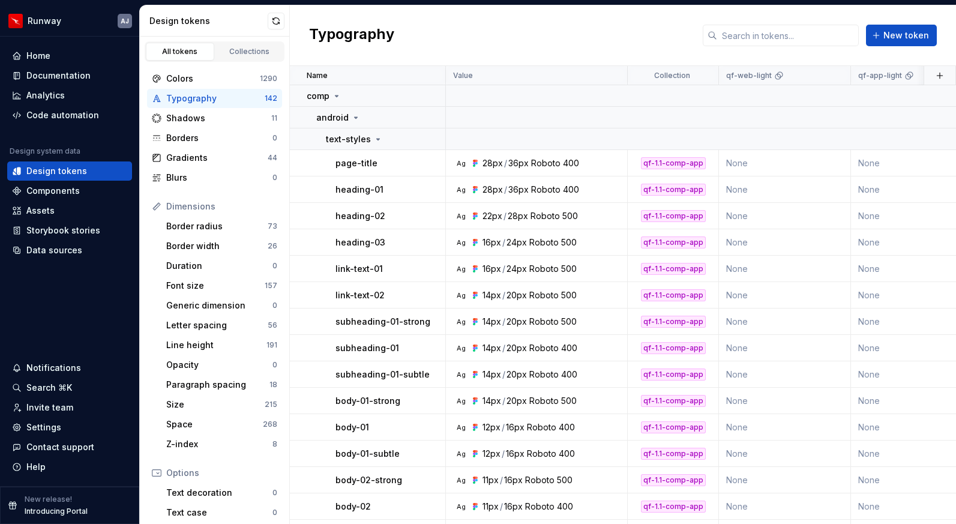
click at [188, 50] on div "All tokens" at bounding box center [180, 52] width 60 height 10
click at [334, 92] on icon at bounding box center [337, 96] width 10 height 10
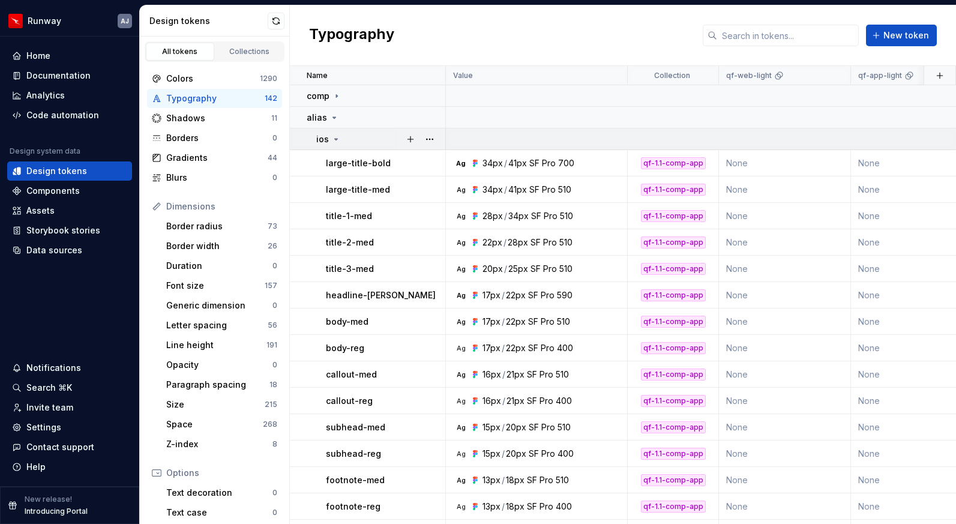
click at [334, 139] on icon at bounding box center [336, 139] width 10 height 10
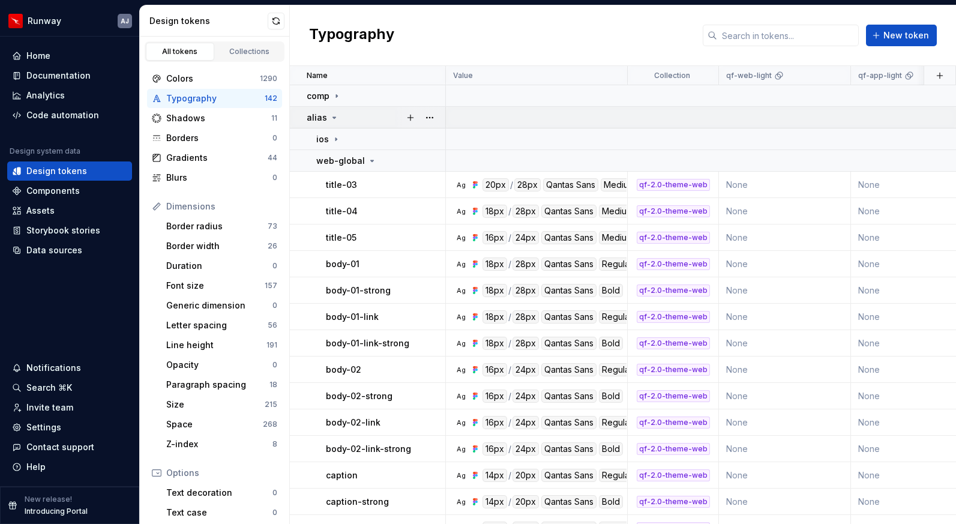
click at [331, 118] on icon at bounding box center [334, 118] width 10 height 10
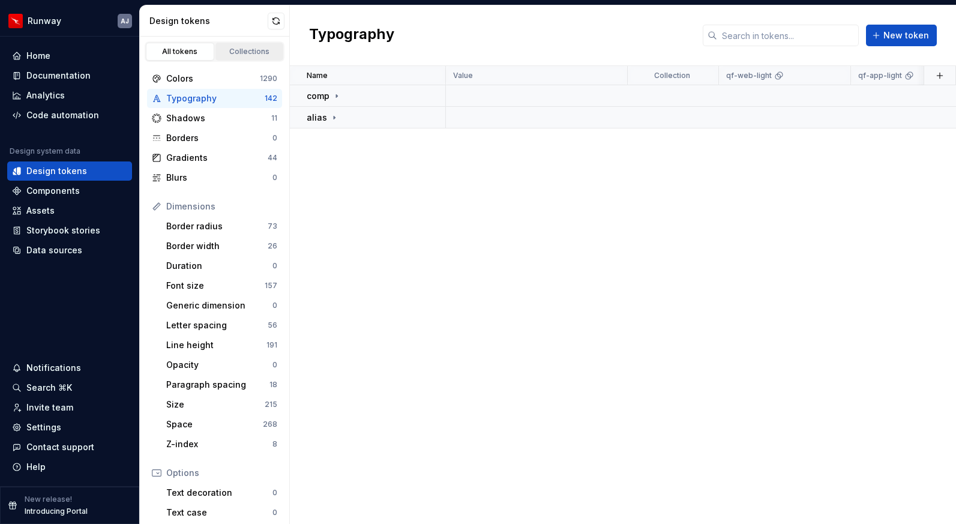
click at [245, 53] on div "Collections" at bounding box center [250, 52] width 60 height 10
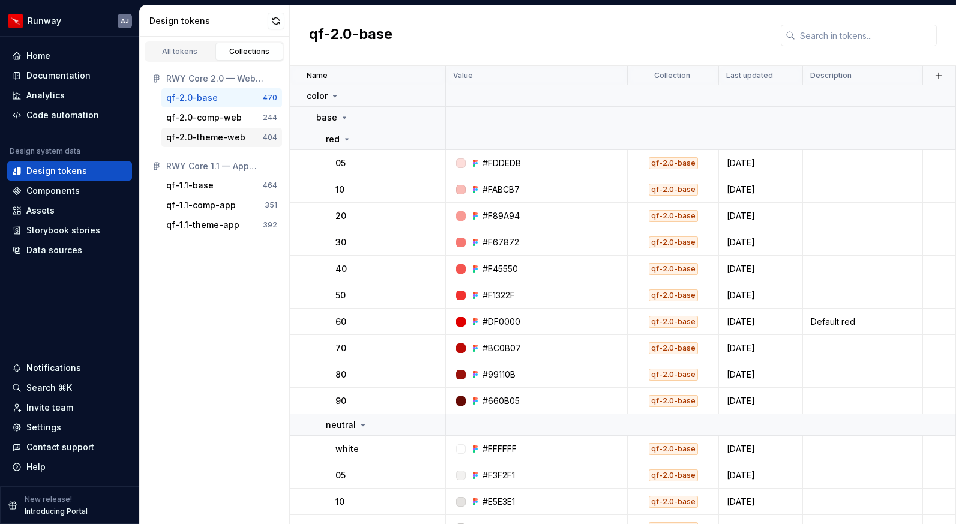
click at [264, 141] on div "404" at bounding box center [270, 138] width 14 height 10
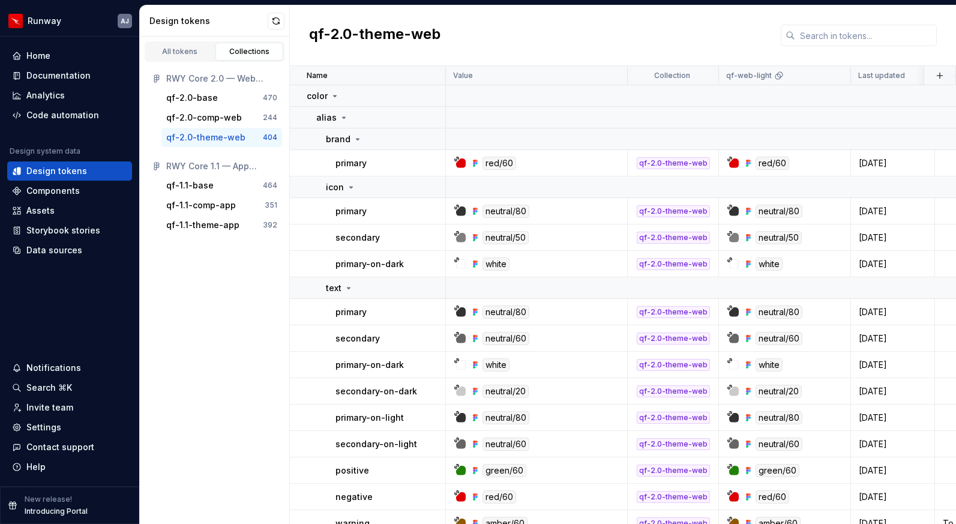
click at [237, 55] on div "Collections" at bounding box center [250, 52] width 60 height 10
click at [237, 77] on div "RWY Core 2.0 — Web Foundations" at bounding box center [221, 79] width 111 height 12
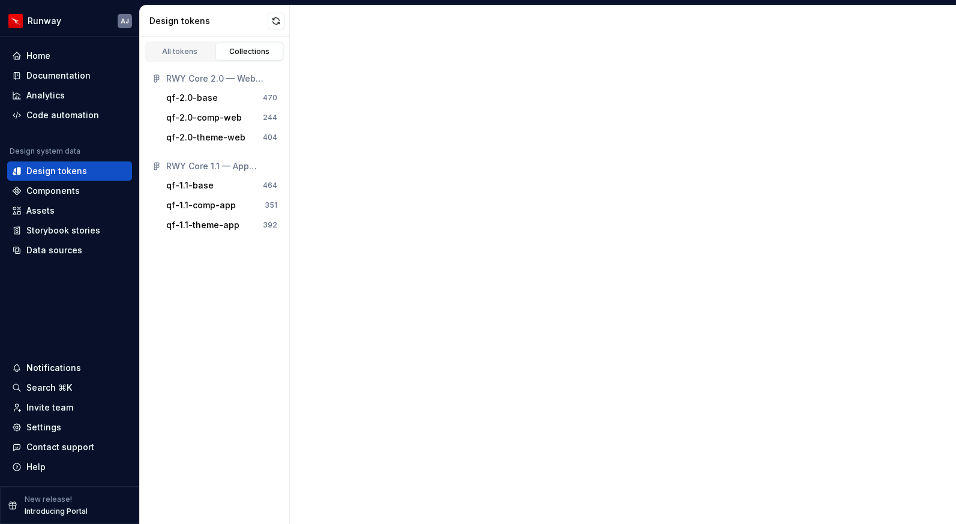
click at [237, 77] on div "RWY Core 2.0 — Web Foundations" at bounding box center [221, 79] width 111 height 12
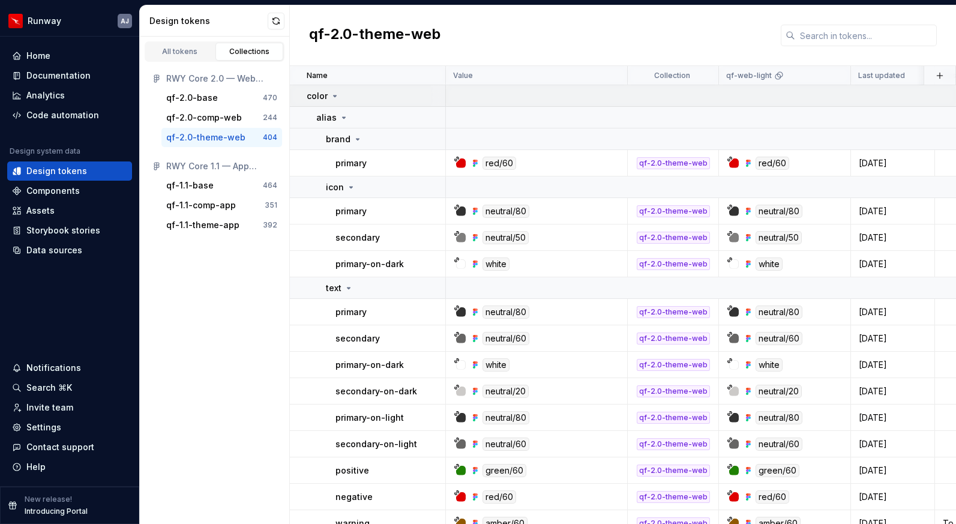
click at [332, 96] on icon at bounding box center [335, 96] width 10 height 10
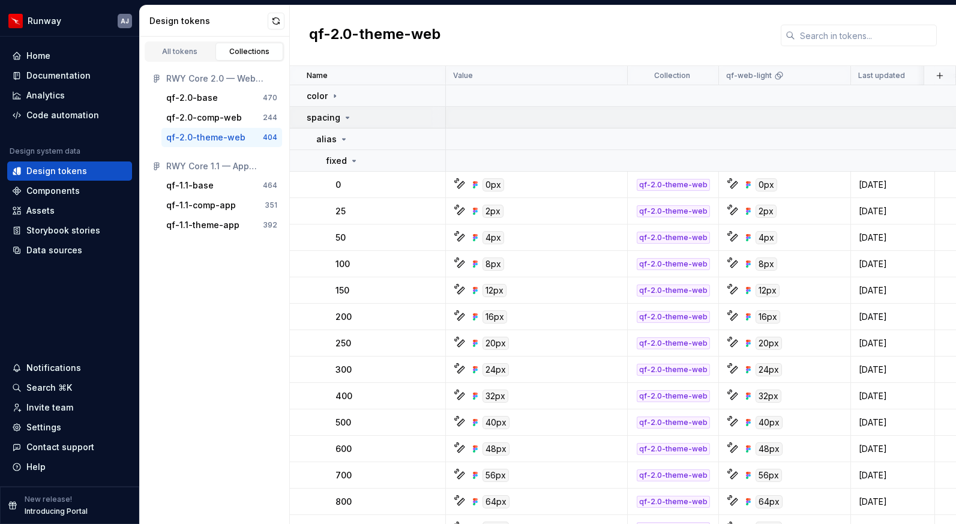
click at [344, 116] on icon at bounding box center [348, 118] width 10 height 10
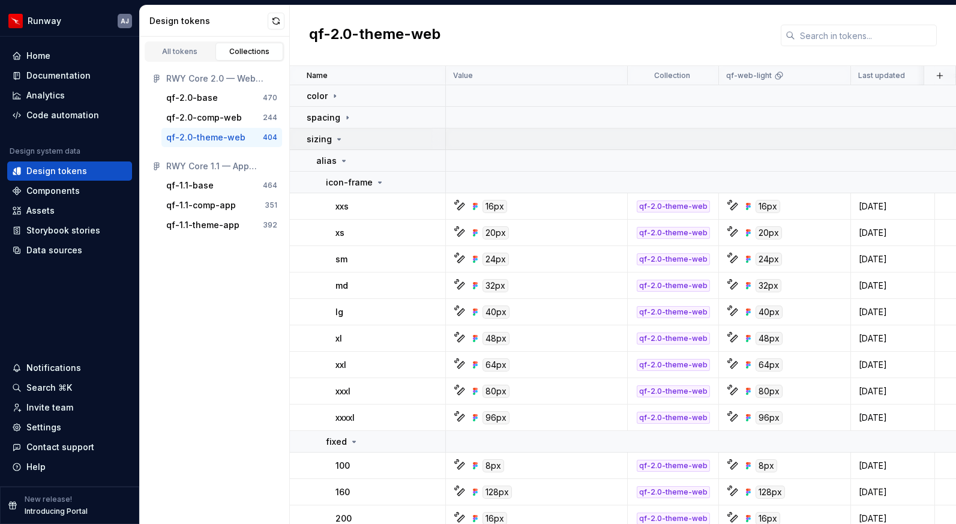
click at [338, 136] on icon at bounding box center [339, 139] width 10 height 10
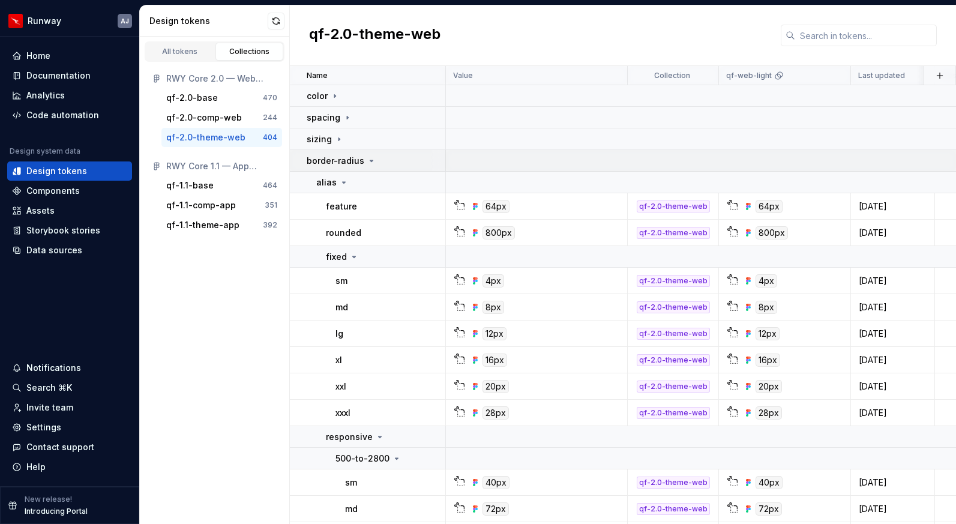
click at [363, 161] on div "border-radius" at bounding box center [342, 161] width 70 height 12
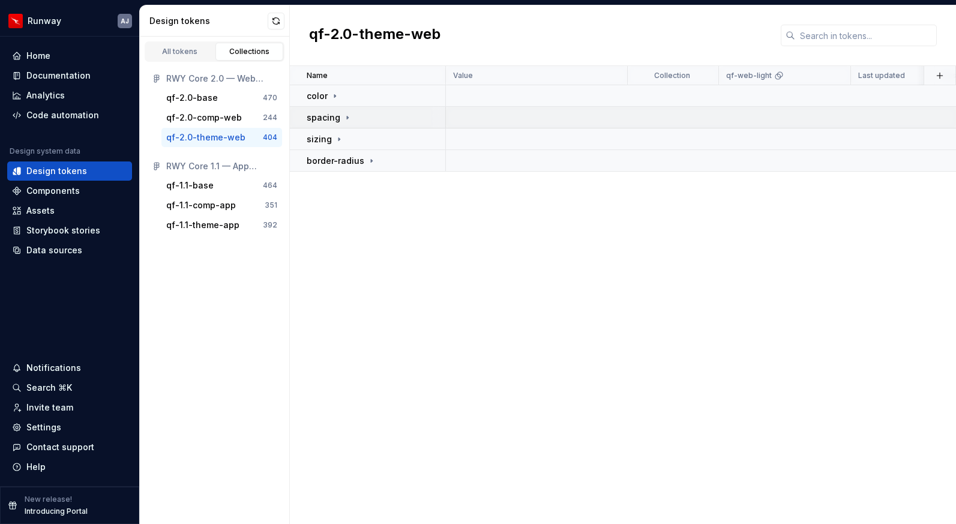
click at [343, 118] on icon at bounding box center [348, 118] width 10 height 10
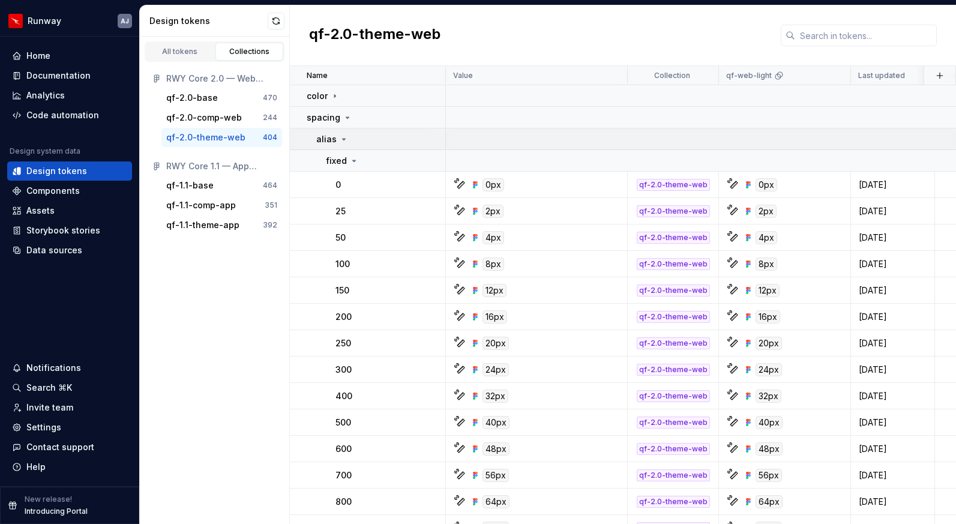
click at [343, 139] on icon at bounding box center [344, 139] width 3 height 1
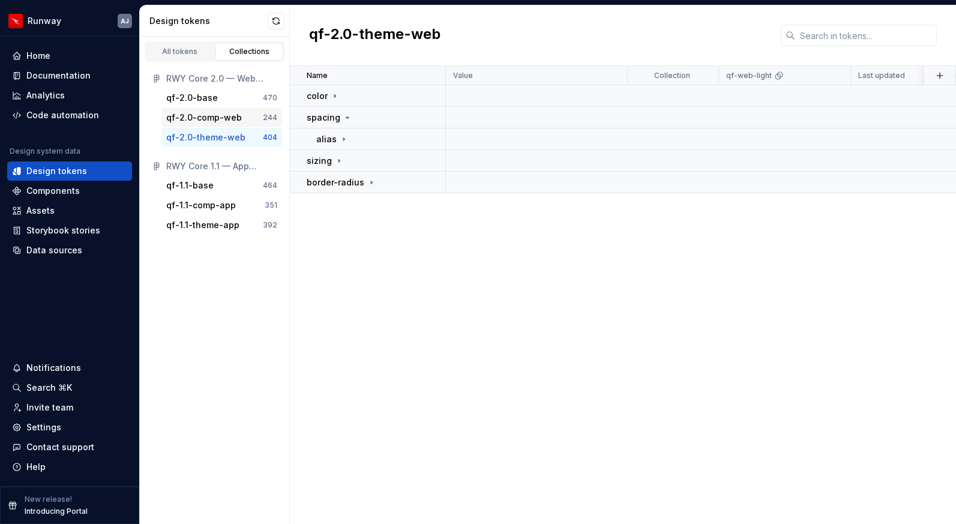
click at [228, 115] on div "qf-2.0-comp-web" at bounding box center [204, 118] width 76 height 12
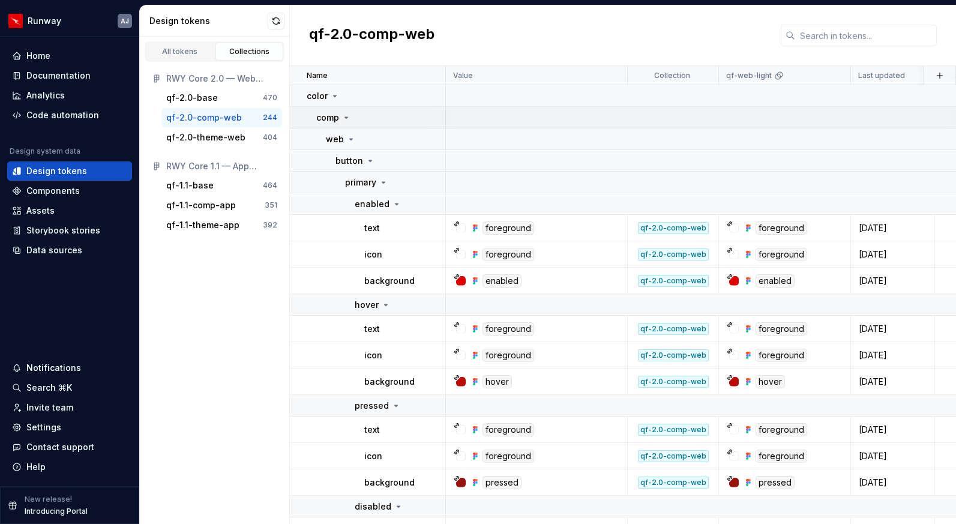
click at [346, 115] on icon at bounding box center [346, 118] width 10 height 10
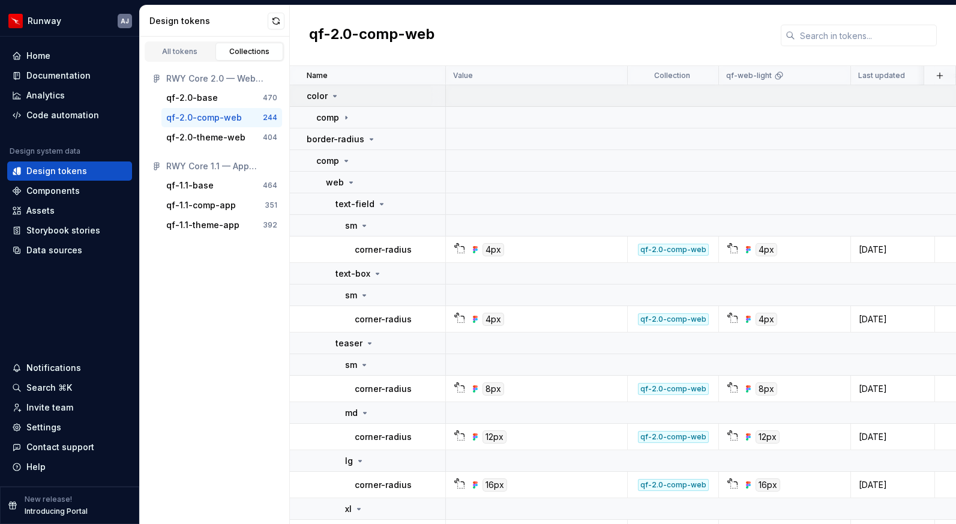
click at [335, 96] on icon at bounding box center [335, 96] width 10 height 10
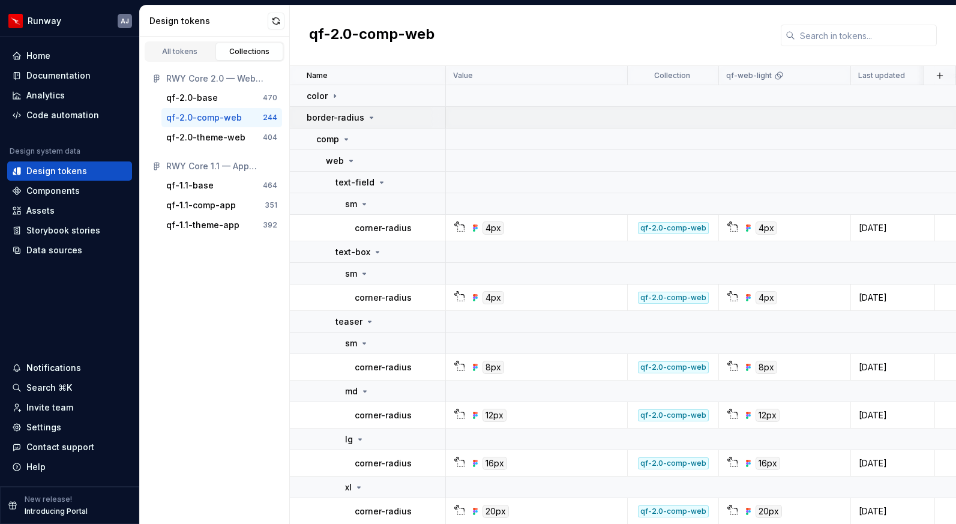
click at [370, 117] on icon at bounding box center [371, 117] width 3 height 1
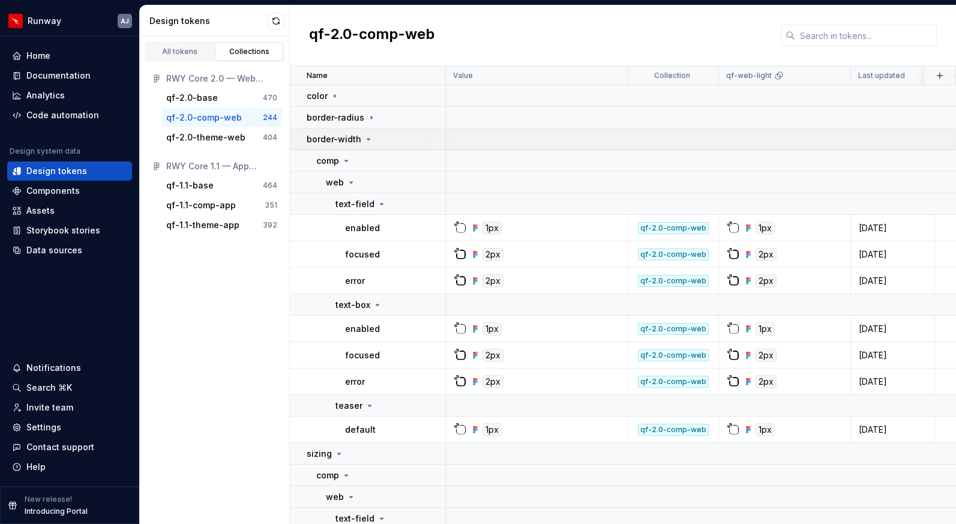
click at [367, 137] on icon at bounding box center [369, 139] width 10 height 10
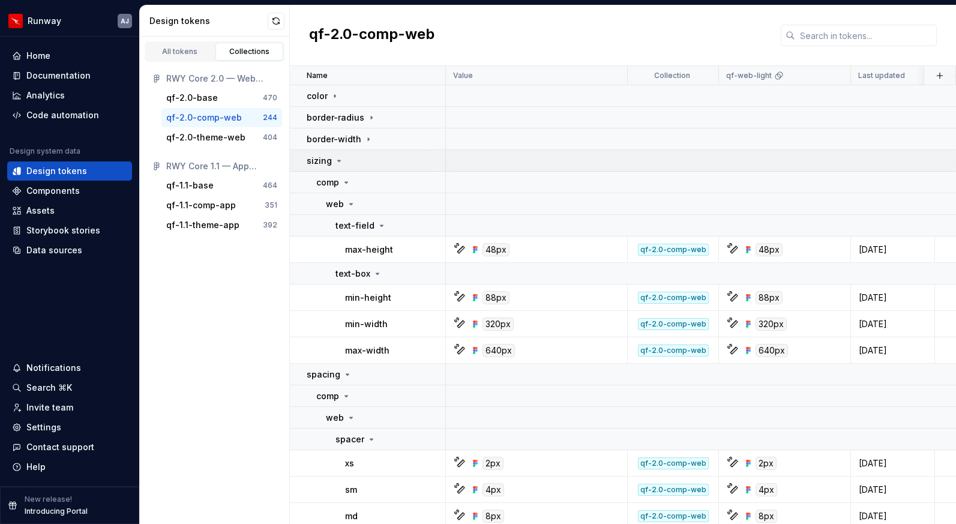
click at [339, 161] on icon at bounding box center [339, 161] width 10 height 10
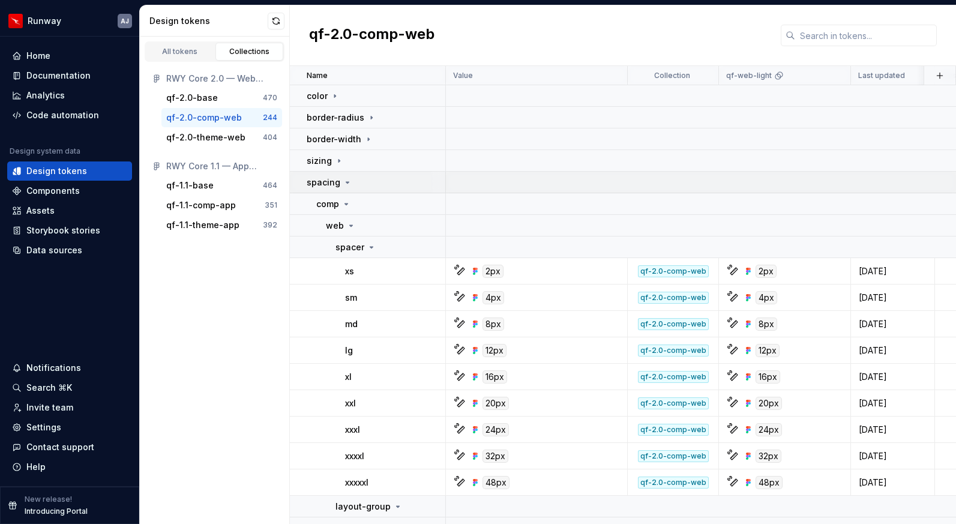
click at [345, 183] on icon at bounding box center [348, 183] width 10 height 10
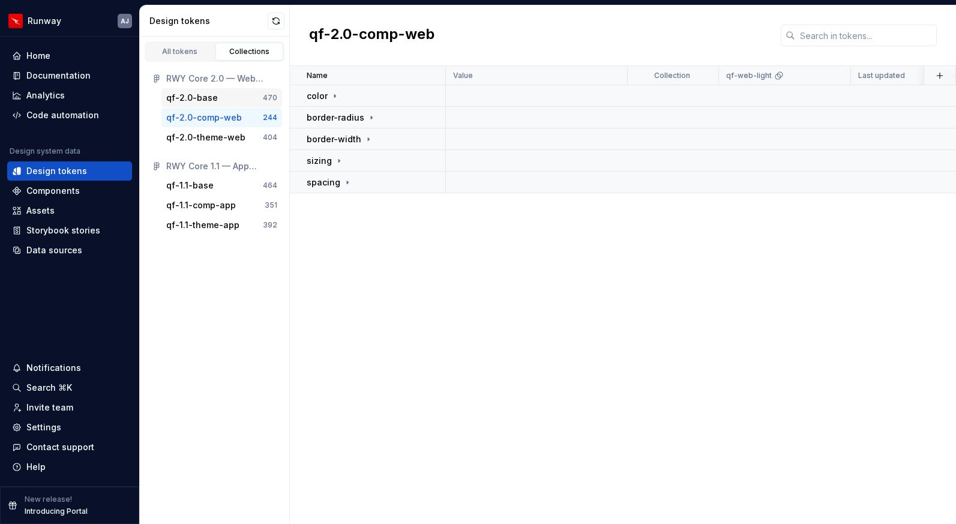
click at [209, 97] on div "qf-2.0-base" at bounding box center [192, 98] width 52 height 12
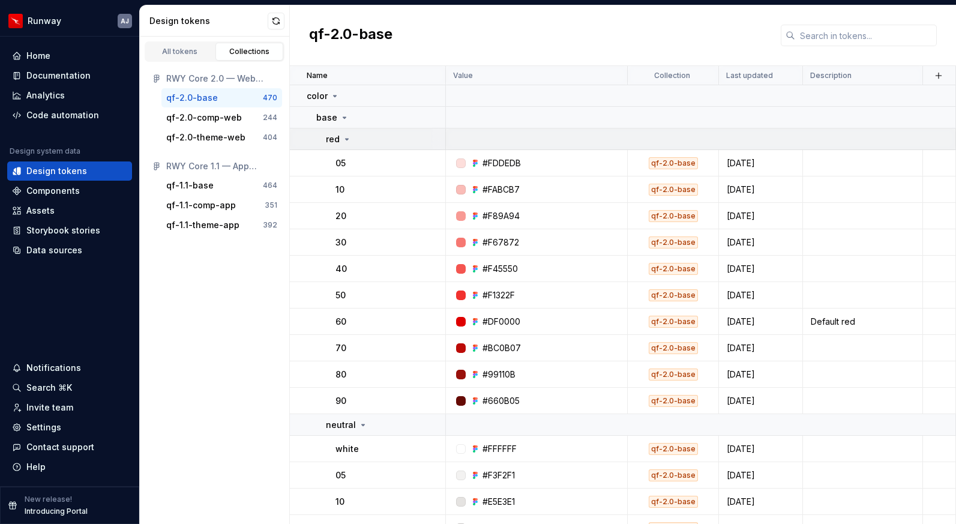
click at [346, 139] on icon at bounding box center [347, 139] width 3 height 1
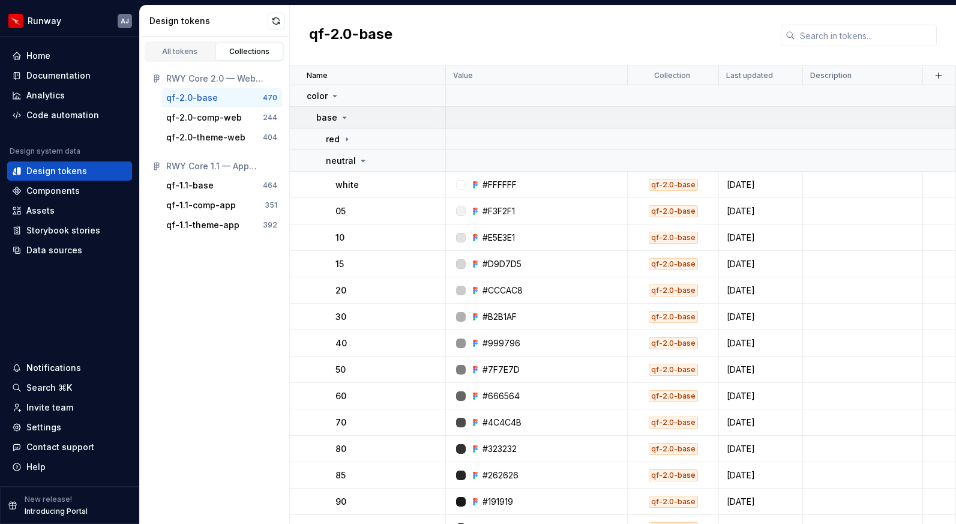
click at [344, 116] on icon at bounding box center [345, 118] width 10 height 10
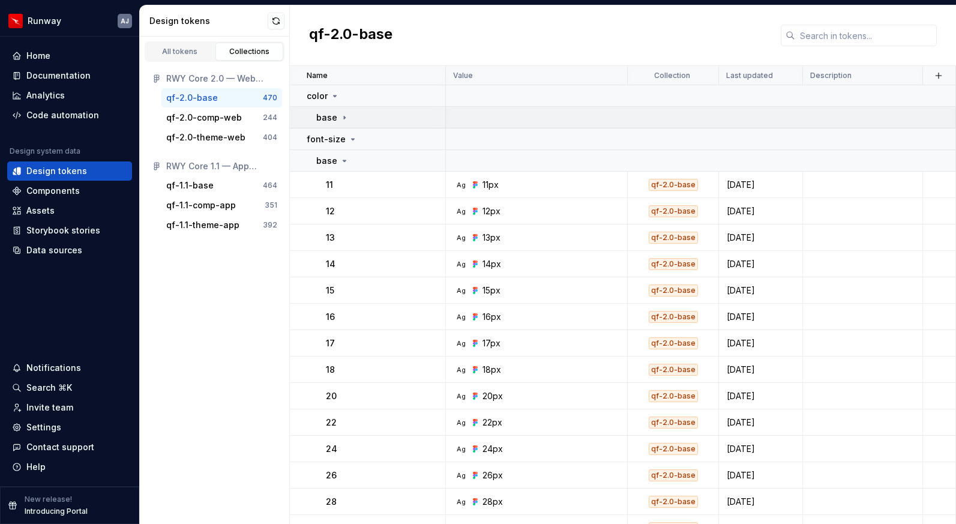
click at [341, 117] on icon at bounding box center [345, 118] width 10 height 10
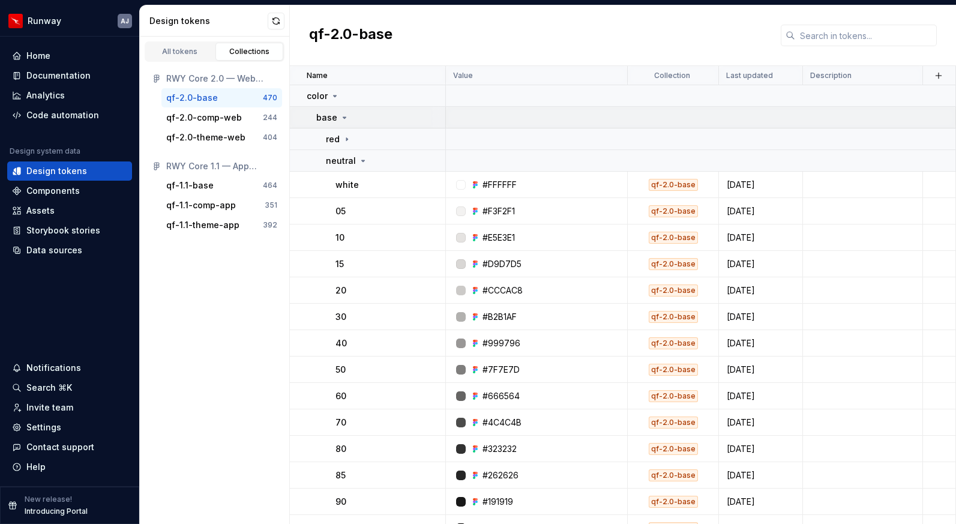
click at [342, 118] on icon at bounding box center [345, 118] width 10 height 10
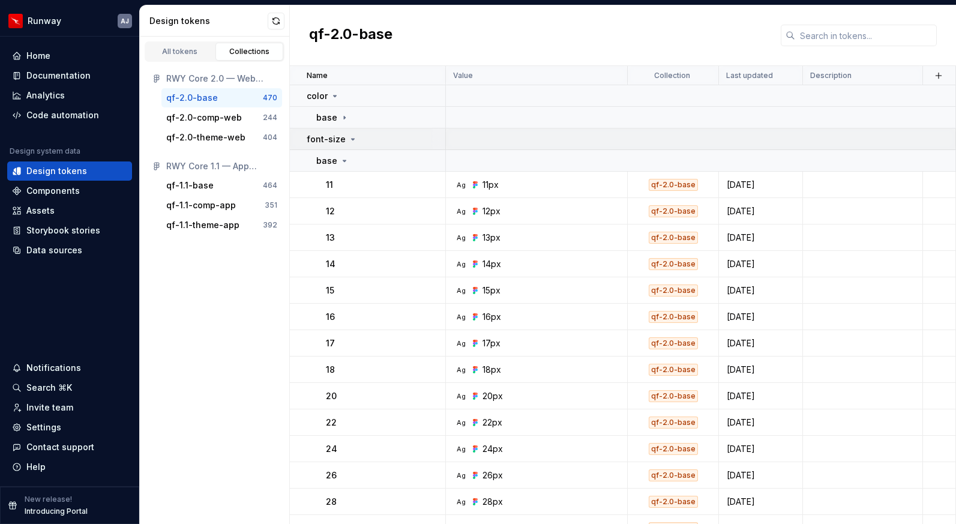
click at [355, 139] on div "font-size" at bounding box center [376, 139] width 138 height 12
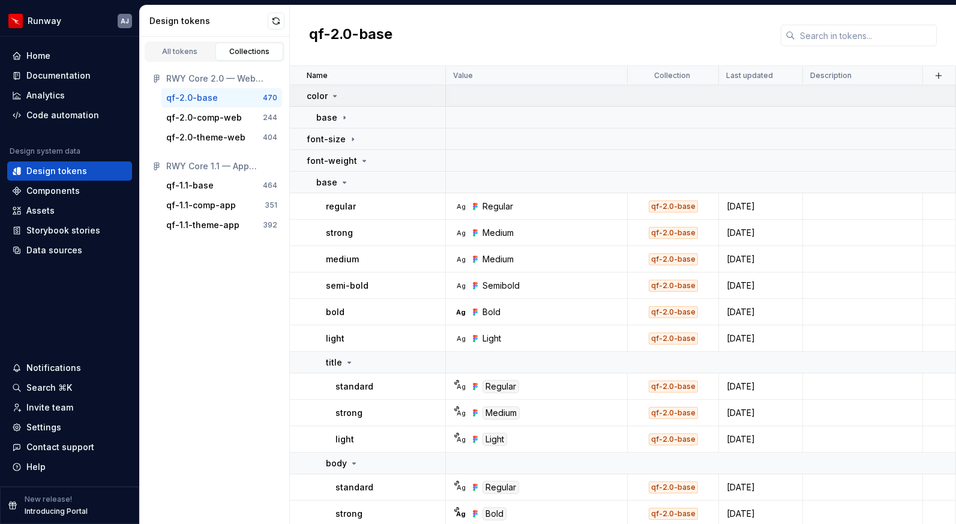
click at [334, 97] on icon at bounding box center [335, 96] width 10 height 10
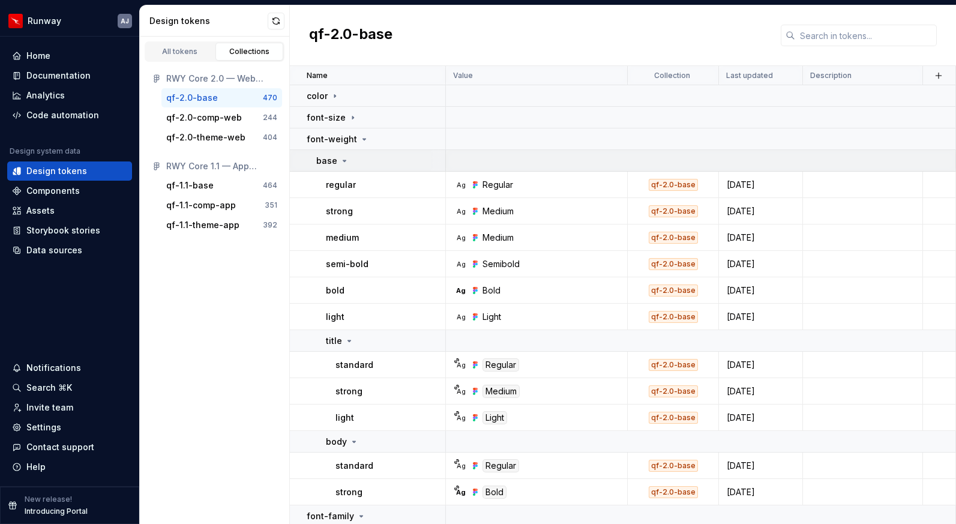
click at [344, 157] on icon at bounding box center [345, 161] width 10 height 10
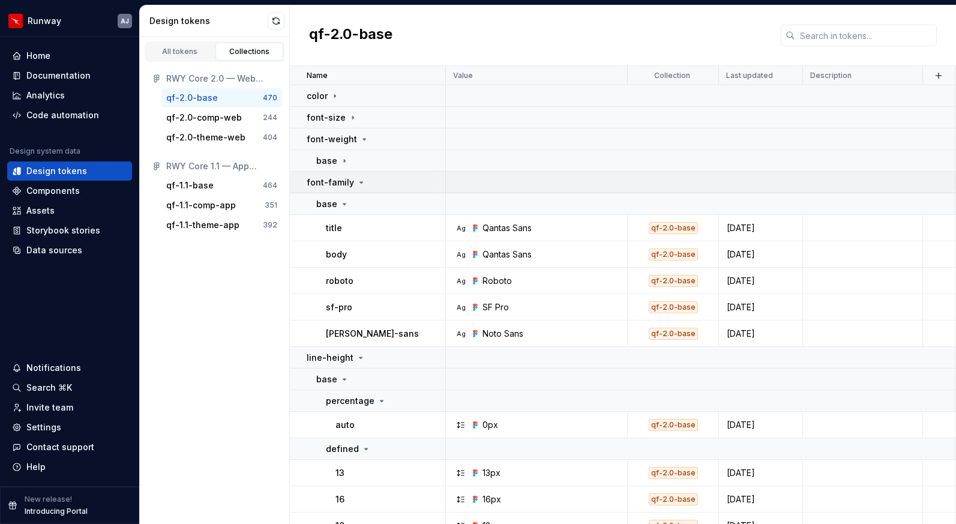
click at [356, 180] on icon at bounding box center [361, 183] width 10 height 10
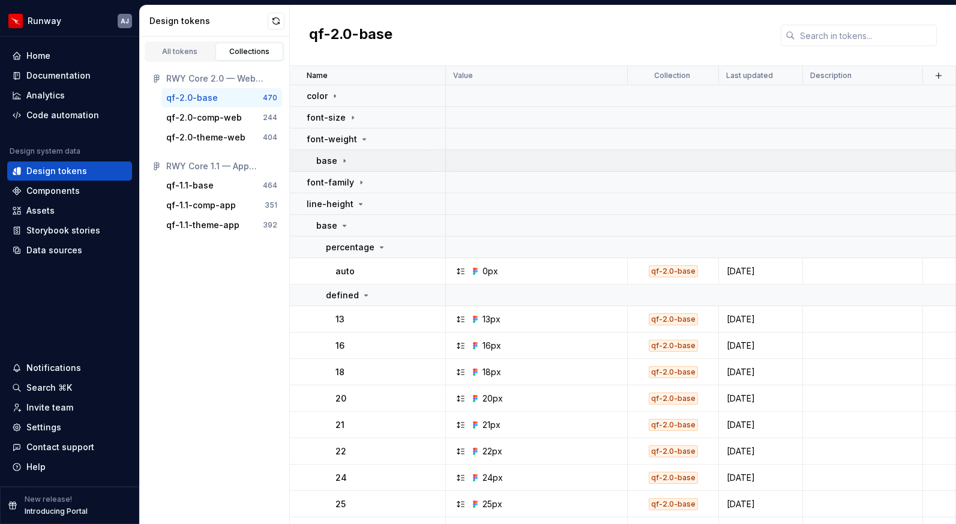
click at [343, 158] on icon at bounding box center [345, 161] width 10 height 10
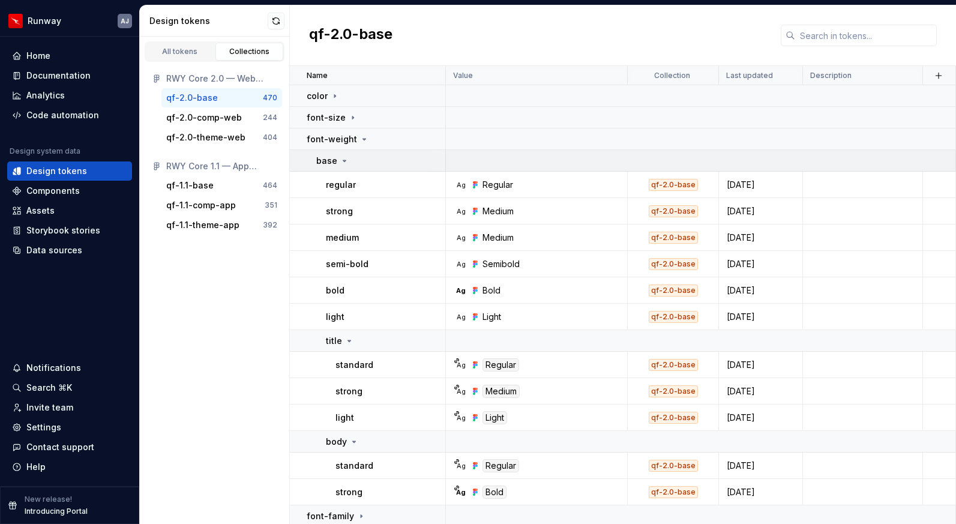
click at [343, 158] on icon at bounding box center [345, 161] width 10 height 10
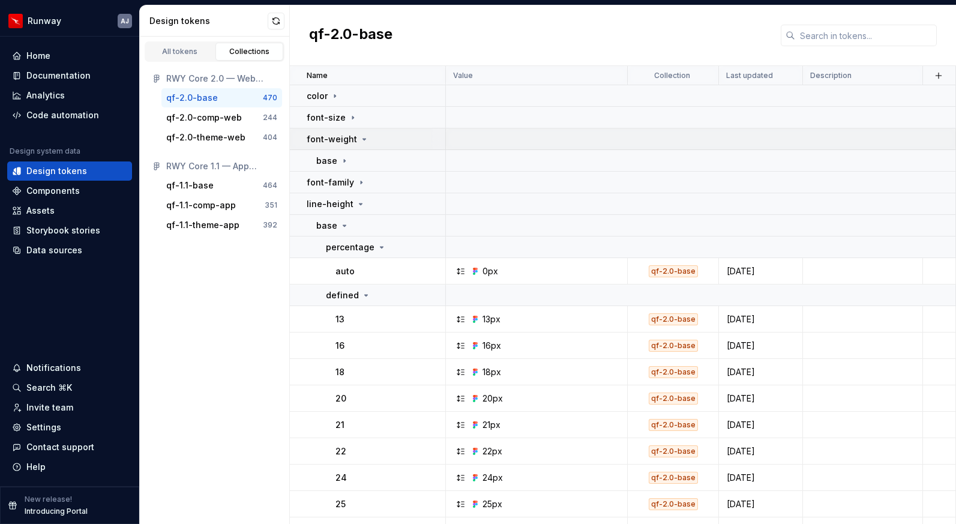
click at [359, 136] on icon at bounding box center [364, 139] width 10 height 10
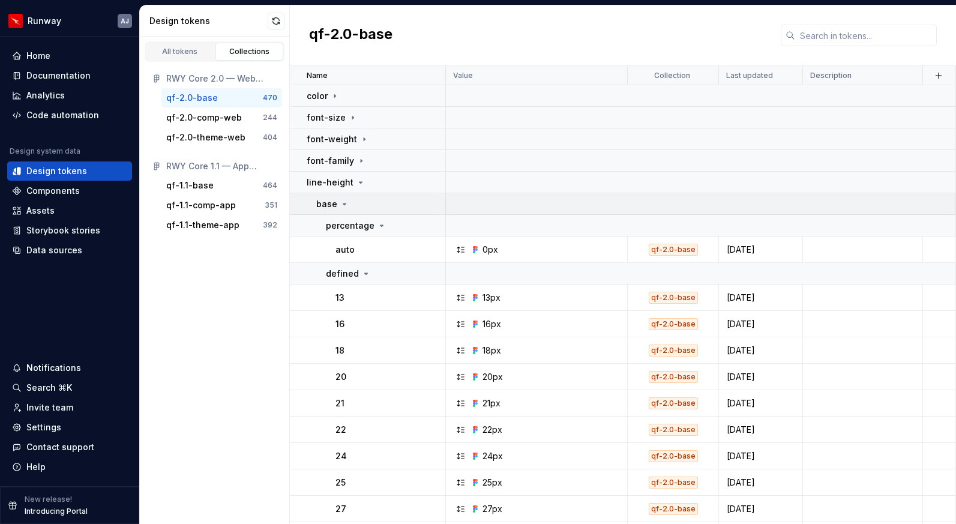
click at [344, 201] on icon at bounding box center [345, 204] width 10 height 10
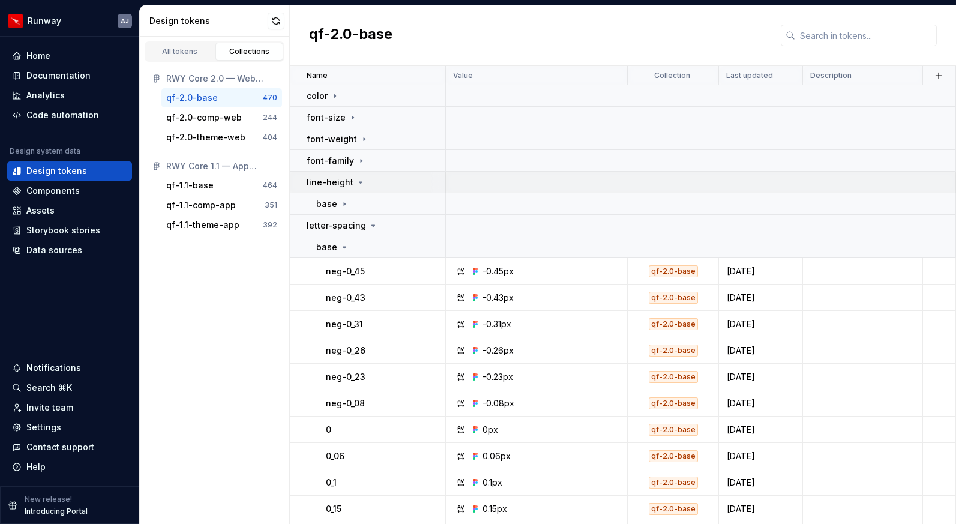
click at [356, 184] on icon at bounding box center [361, 183] width 10 height 10
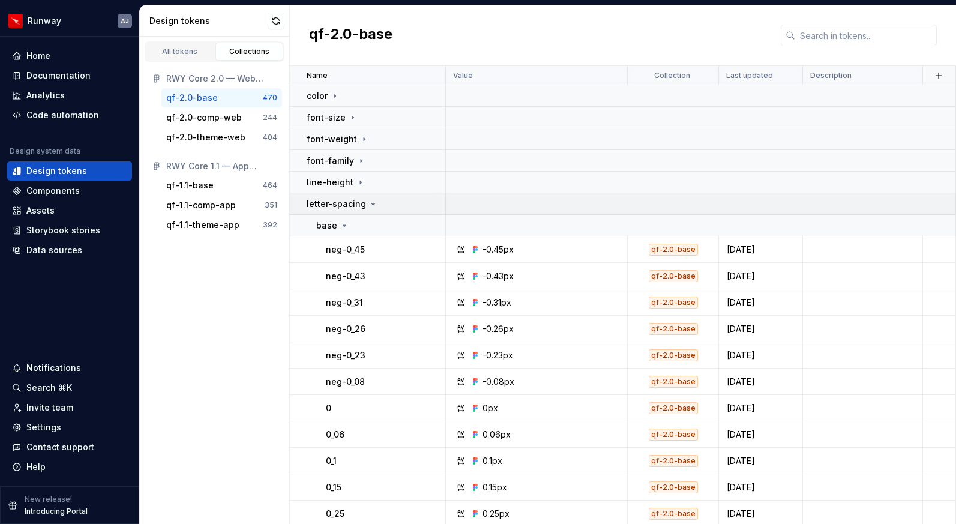
click at [370, 202] on icon at bounding box center [373, 204] width 10 height 10
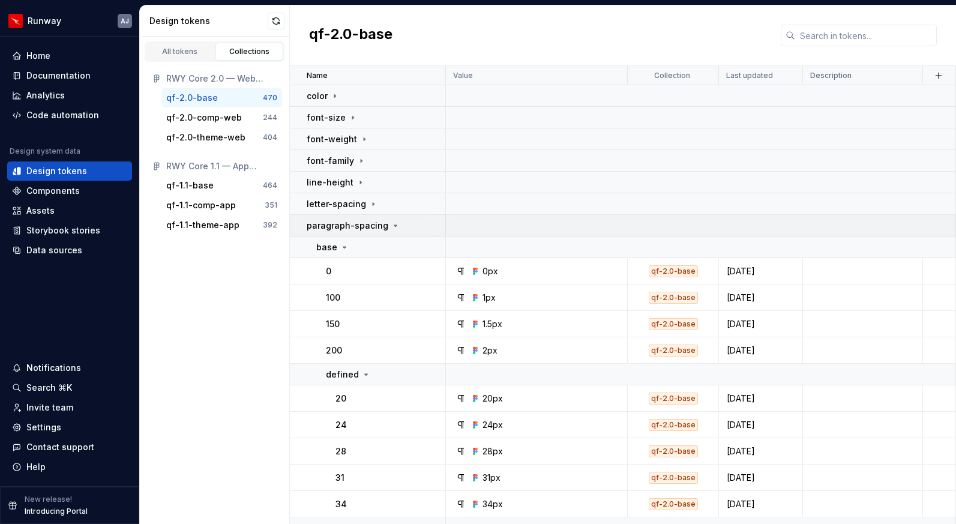
click at [391, 226] on icon at bounding box center [396, 226] width 10 height 10
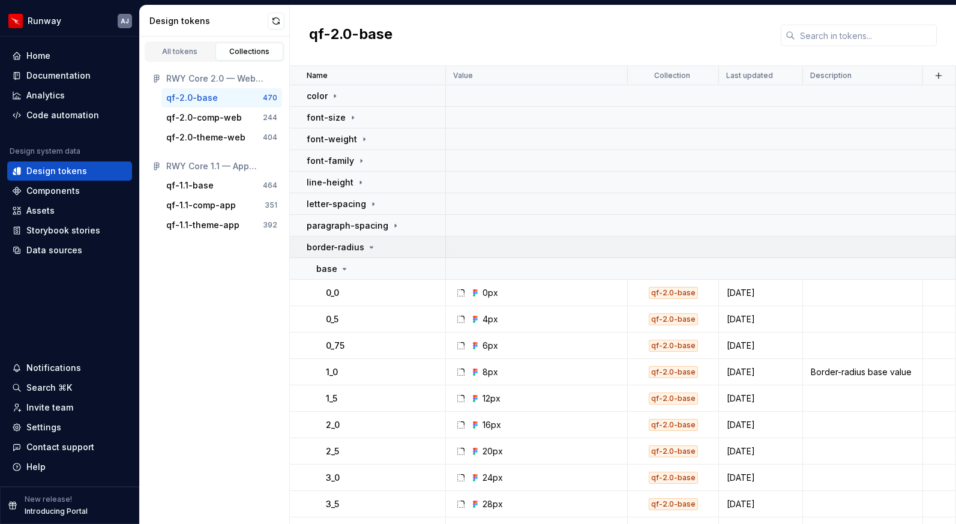
click at [367, 242] on icon at bounding box center [372, 247] width 10 height 10
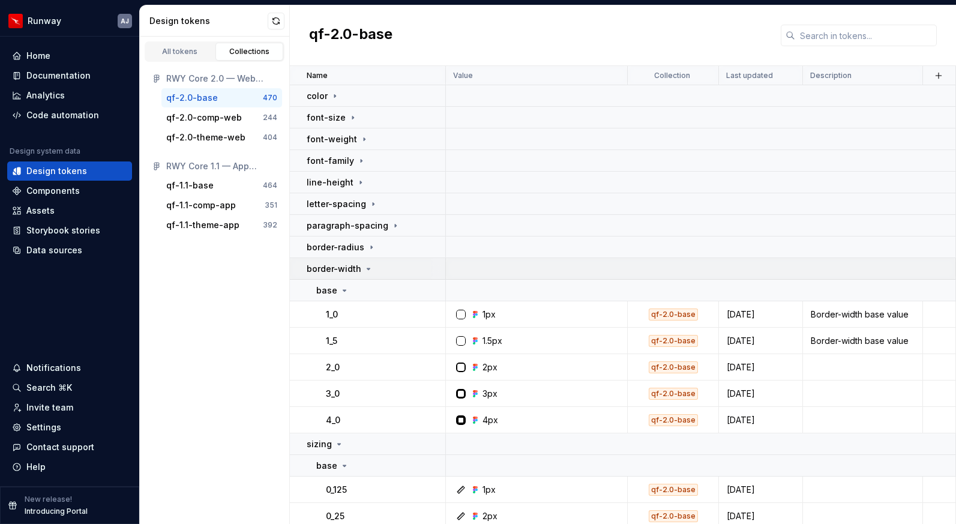
click at [373, 271] on div "border-width" at bounding box center [376, 269] width 138 height 12
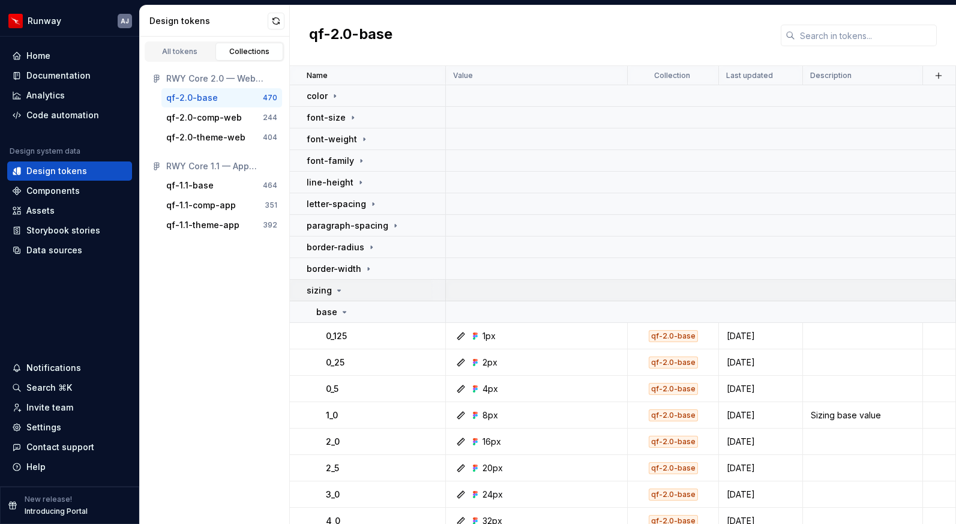
click at [336, 286] on icon at bounding box center [339, 291] width 10 height 10
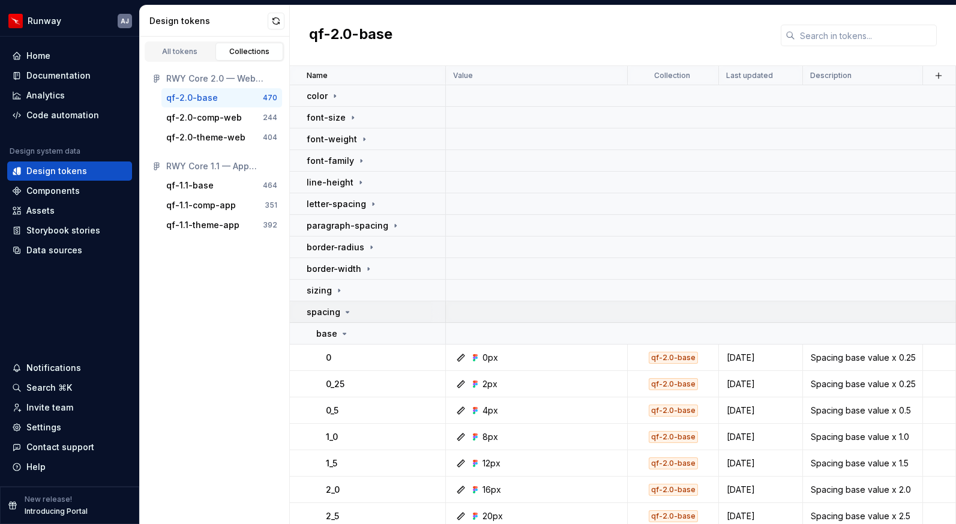
click at [344, 310] on icon at bounding box center [348, 312] width 10 height 10
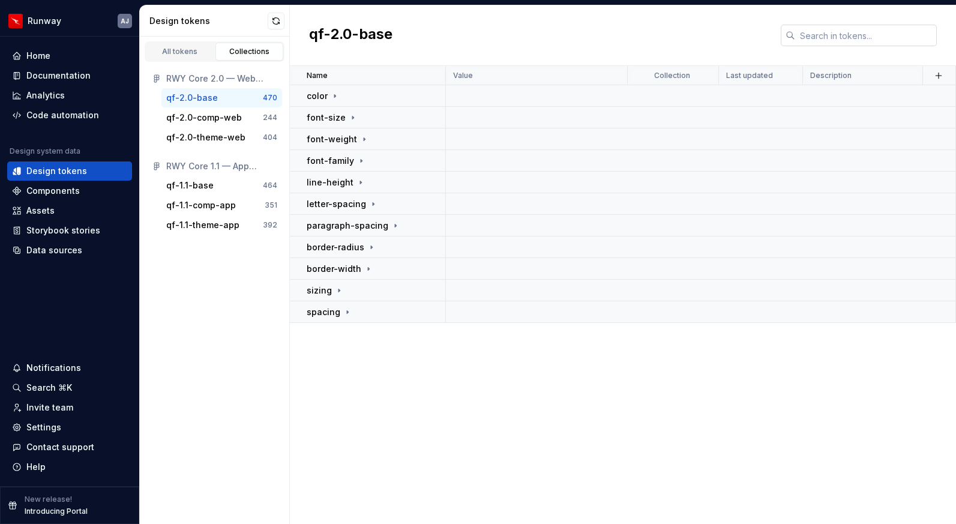
click at [806, 31] on input "text" at bounding box center [866, 36] width 142 height 22
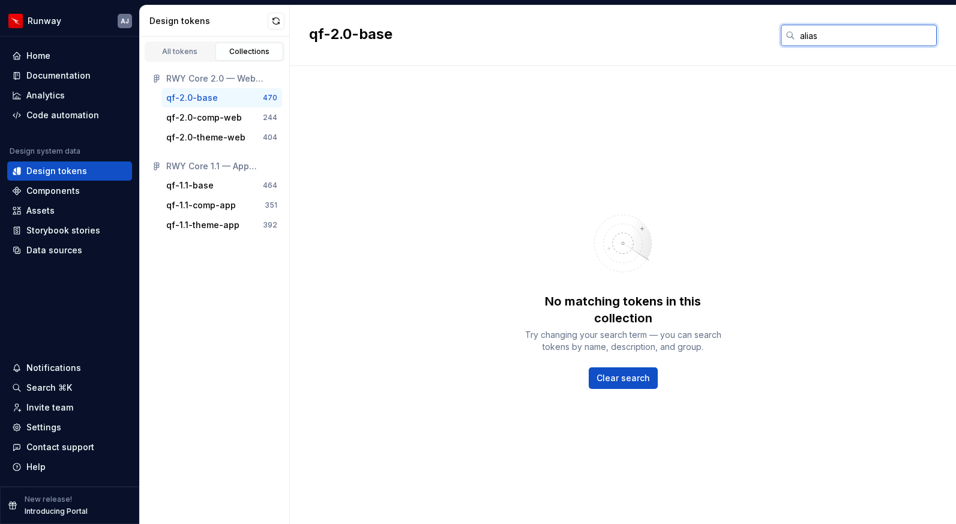
type input "alias"
click at [185, 50] on div "All tokens" at bounding box center [180, 52] width 60 height 10
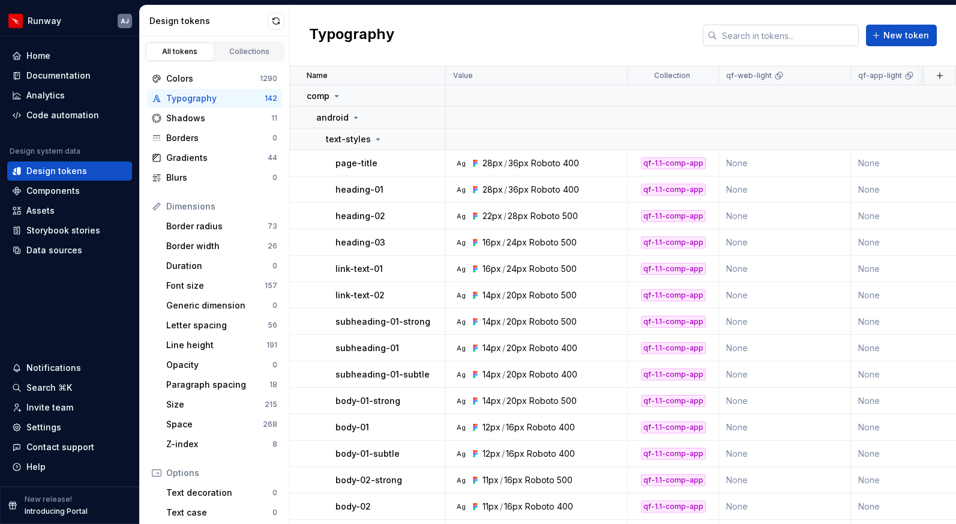
click at [754, 35] on input "text" at bounding box center [788, 36] width 142 height 22
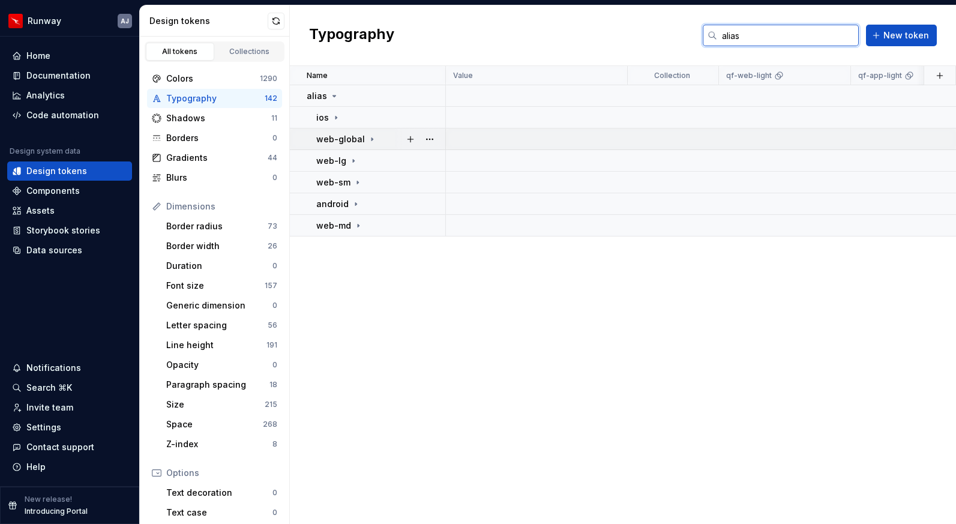
type input "alias"
click at [367, 133] on div "web-global" at bounding box center [346, 139] width 61 height 12
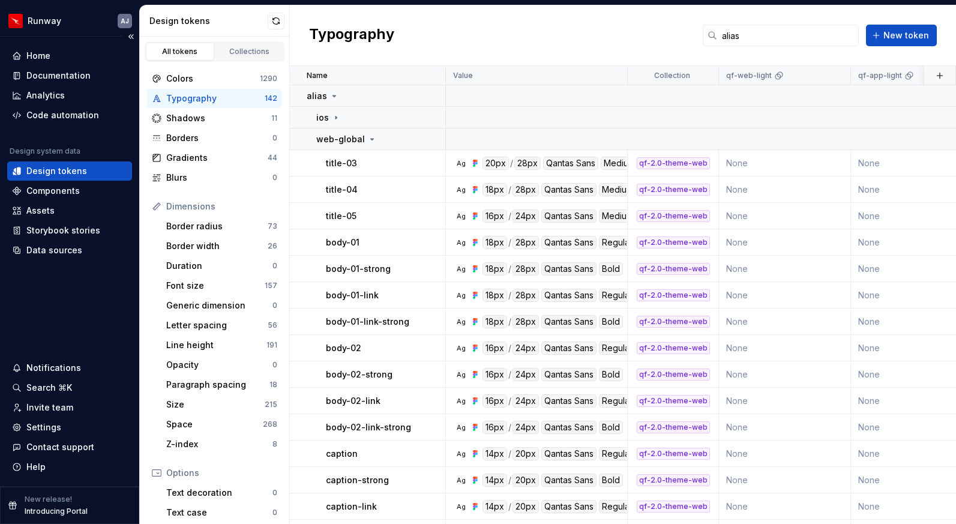
click at [76, 170] on div "Design tokens" at bounding box center [56, 171] width 61 height 12
